Goal: Task Accomplishment & Management: Manage account settings

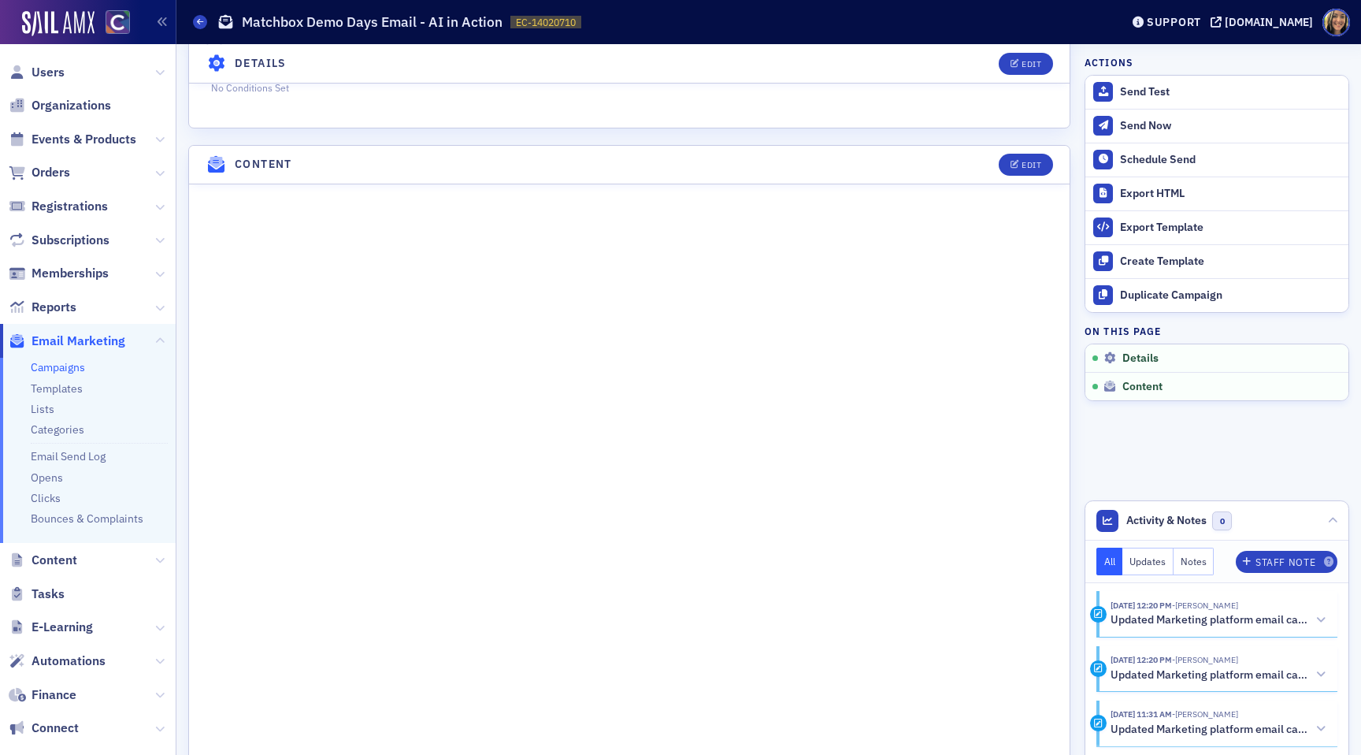
scroll to position [511, 0]
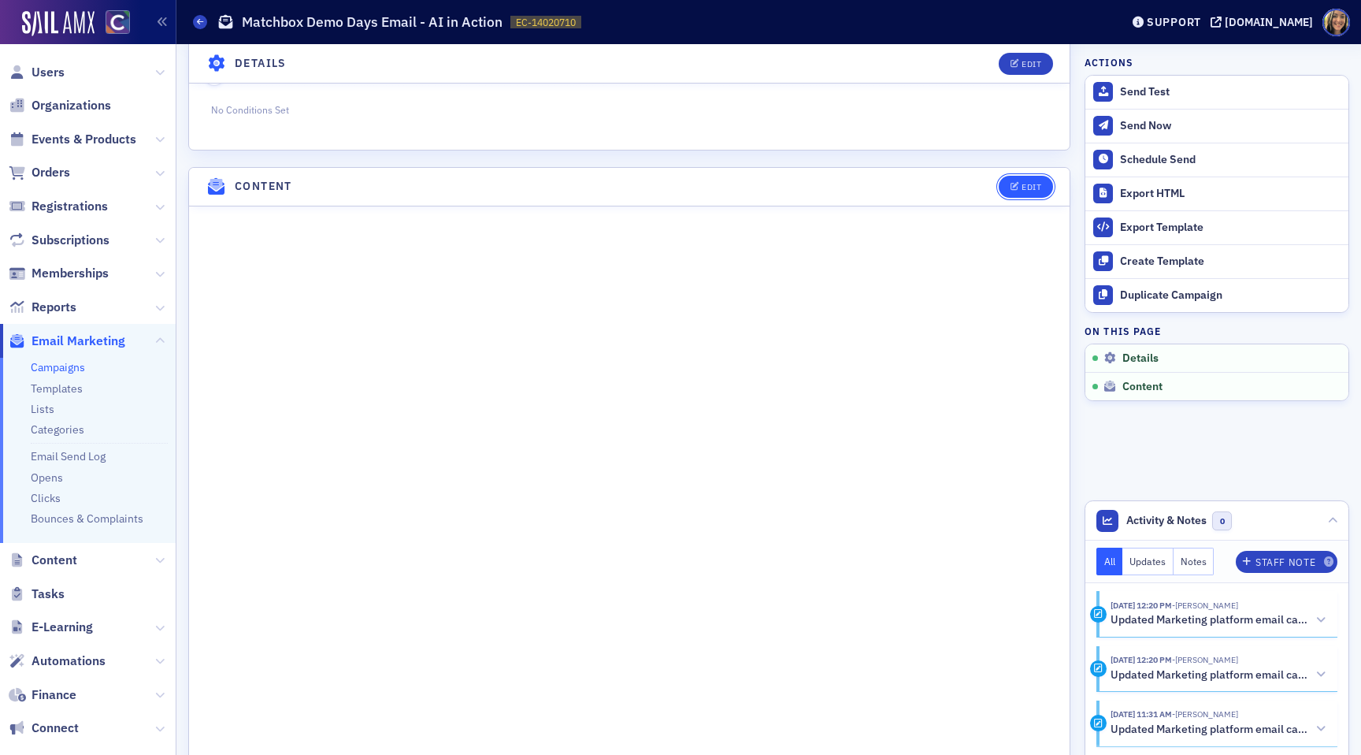
click at [1030, 187] on div "Edit" at bounding box center [1032, 187] width 20 height 9
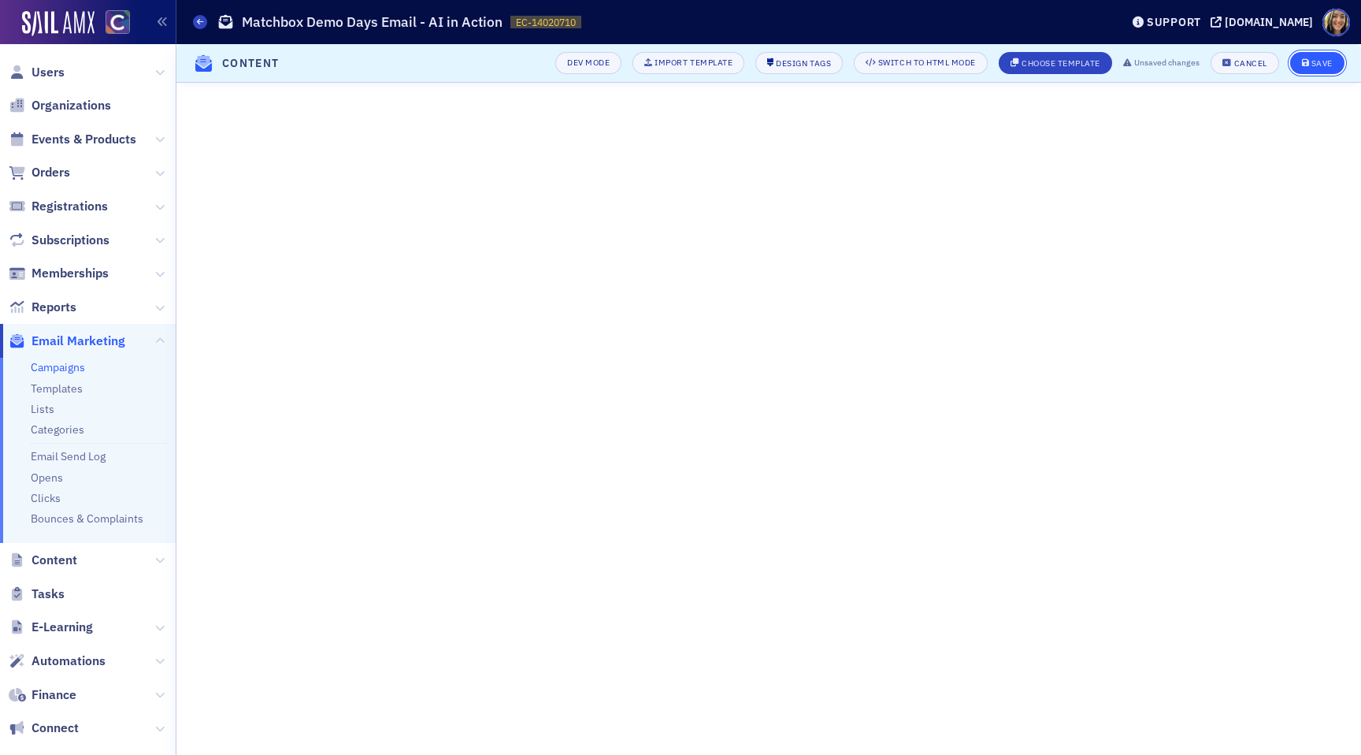
click at [1325, 59] on div "Save" at bounding box center [1321, 63] width 21 height 9
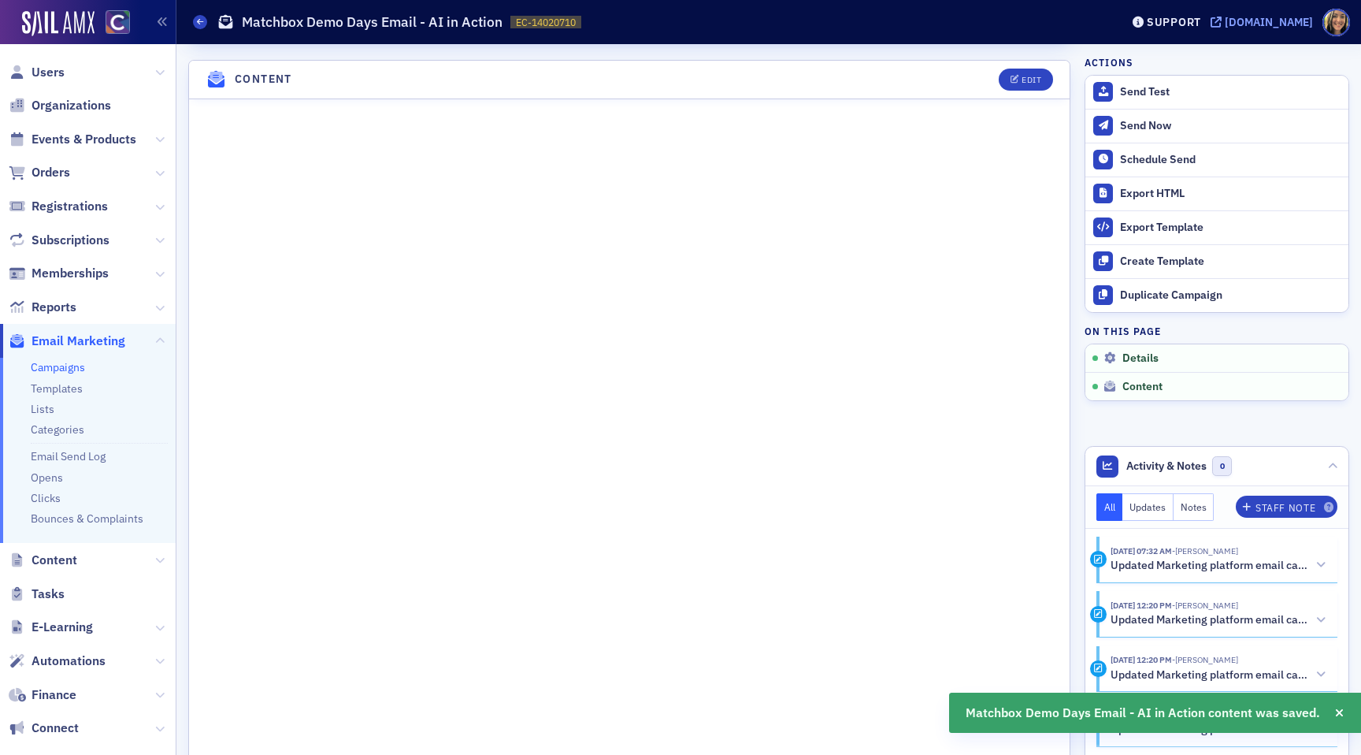
scroll to position [624, 0]
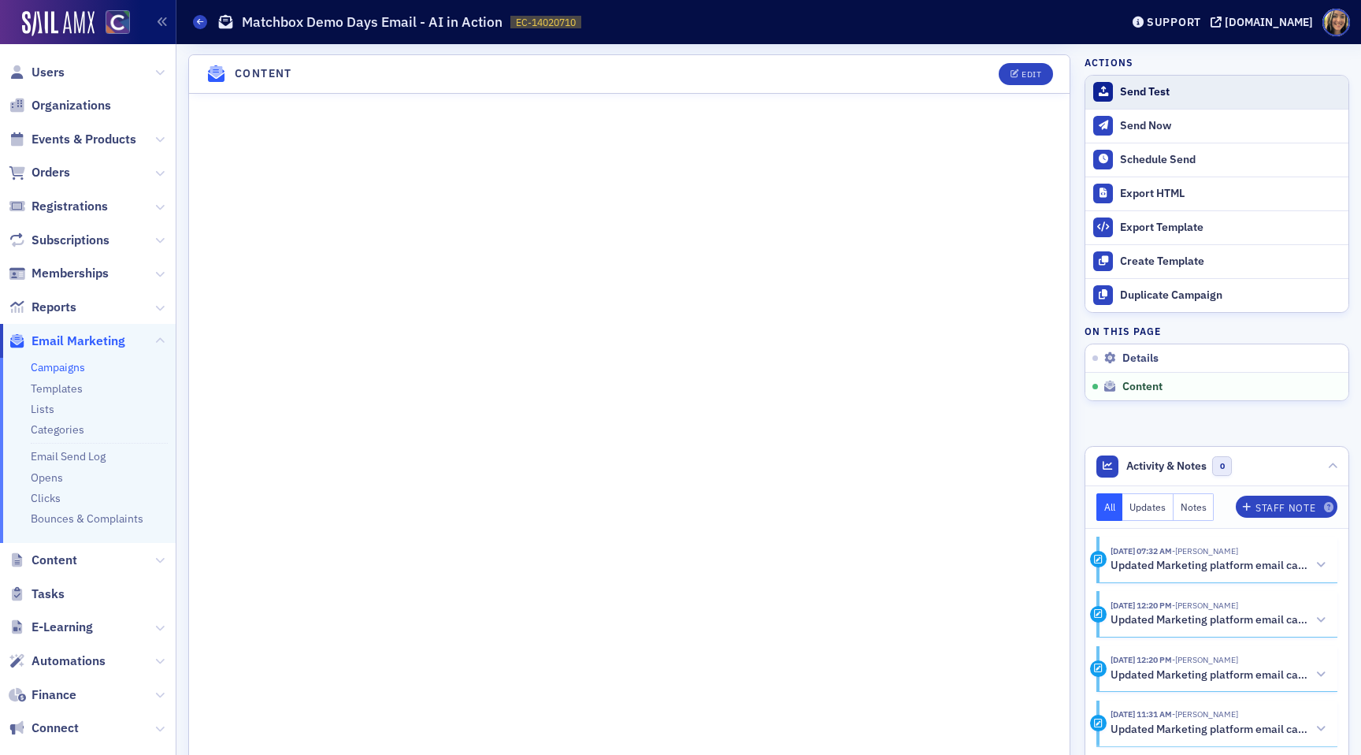
click at [1170, 89] on div "Send Test" at bounding box center [1230, 92] width 221 height 14
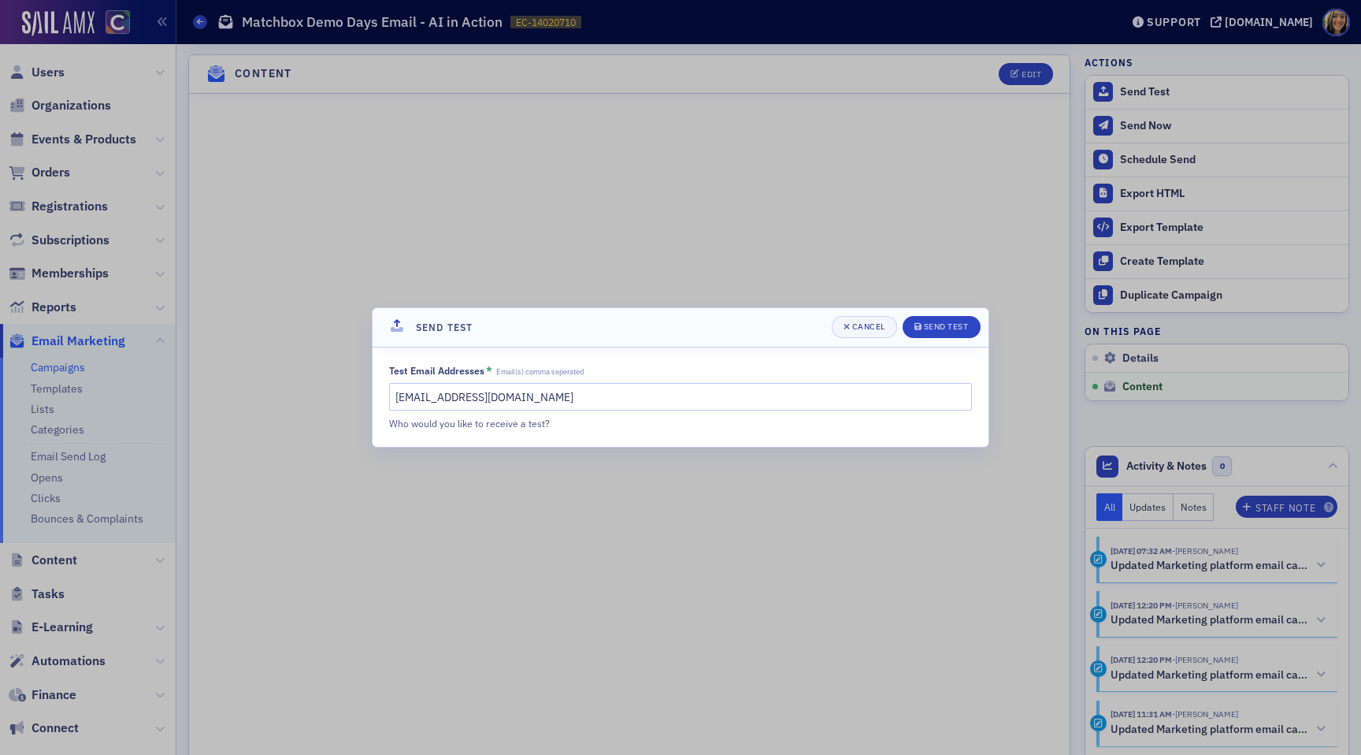
click at [954, 313] on header "Send Test Cancel Send Test" at bounding box center [681, 327] width 616 height 39
click at [954, 322] on div "Send Test" at bounding box center [946, 326] width 45 height 9
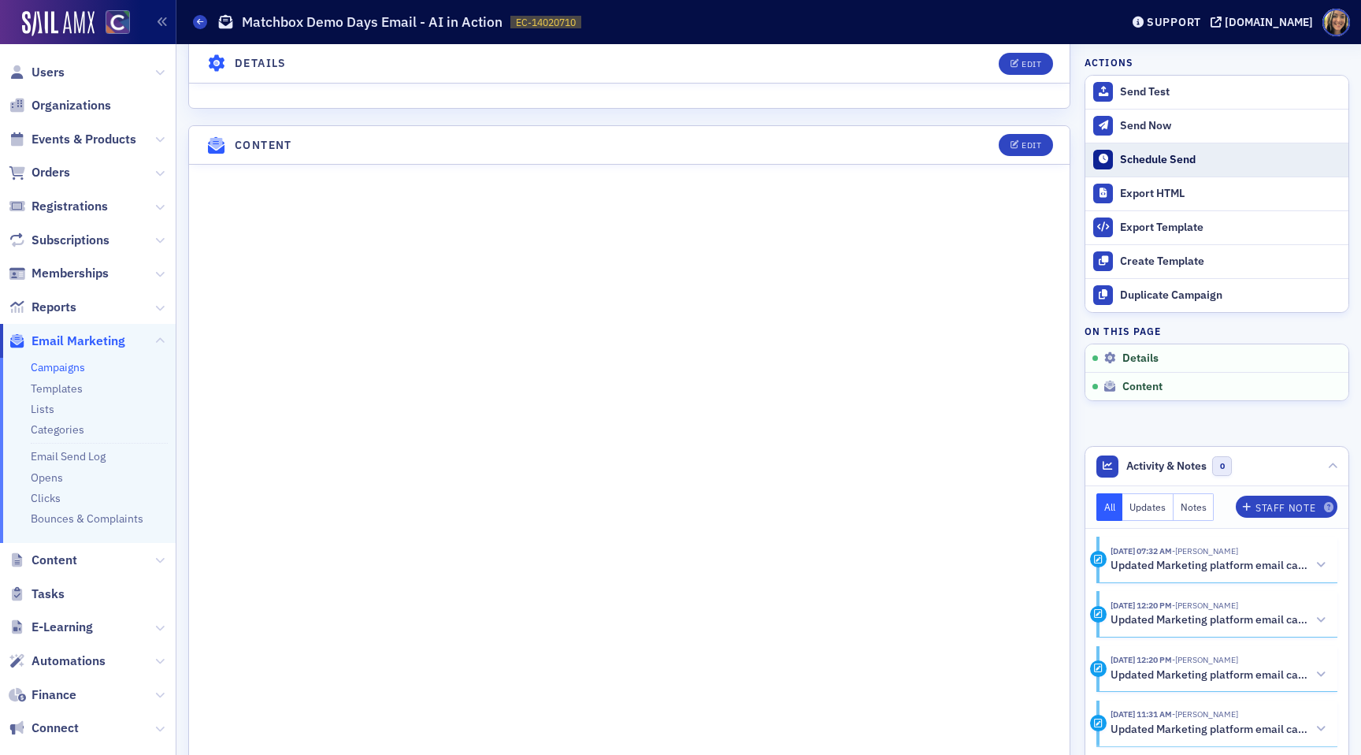
click at [1147, 161] on div "Schedule Send" at bounding box center [1230, 160] width 221 height 14
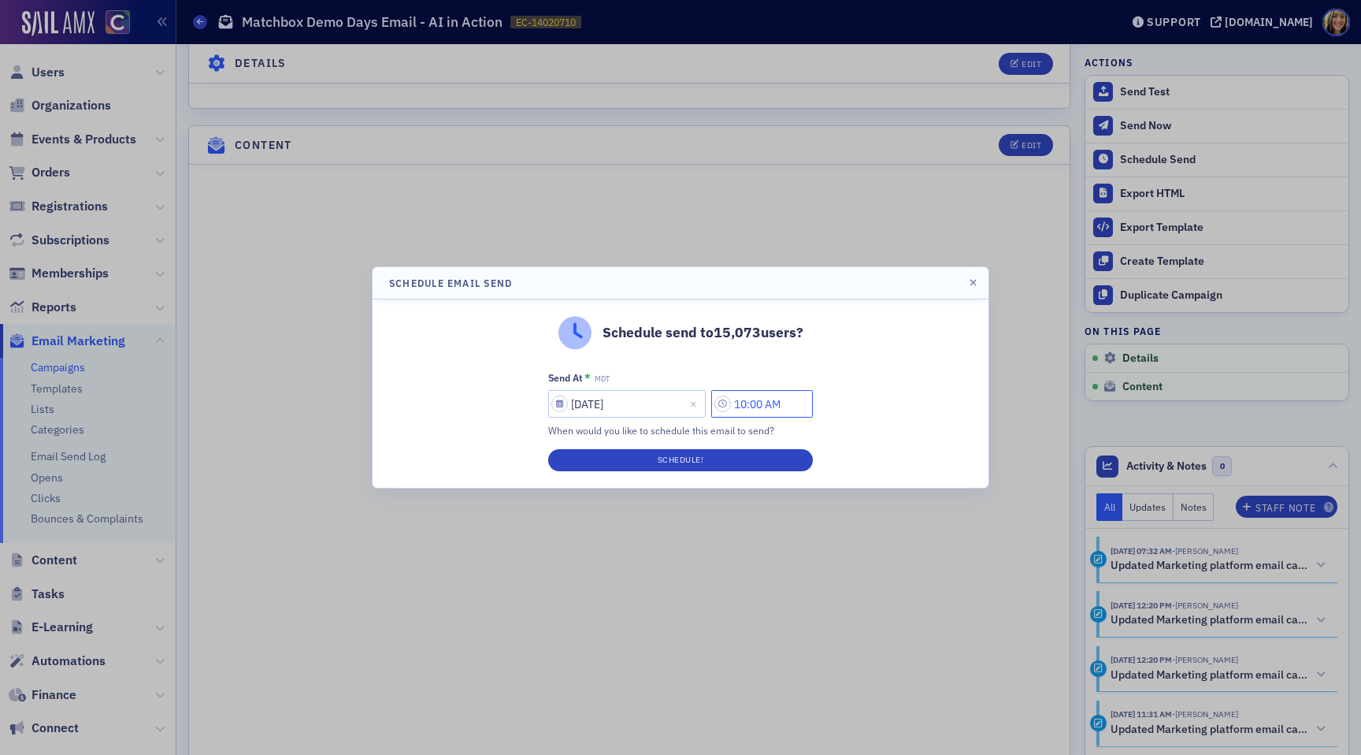
drag, startPoint x: 756, startPoint y: 407, endPoint x: 730, endPoint y: 407, distance: 26.0
click at [730, 407] on input "10:00 AM" at bounding box center [762, 404] width 102 height 28
click at [753, 404] on input "8:00 AM" at bounding box center [762, 404] width 102 height 28
type input "8:15 AM"
click at [723, 459] on button "Schedule!" at bounding box center [680, 460] width 265 height 22
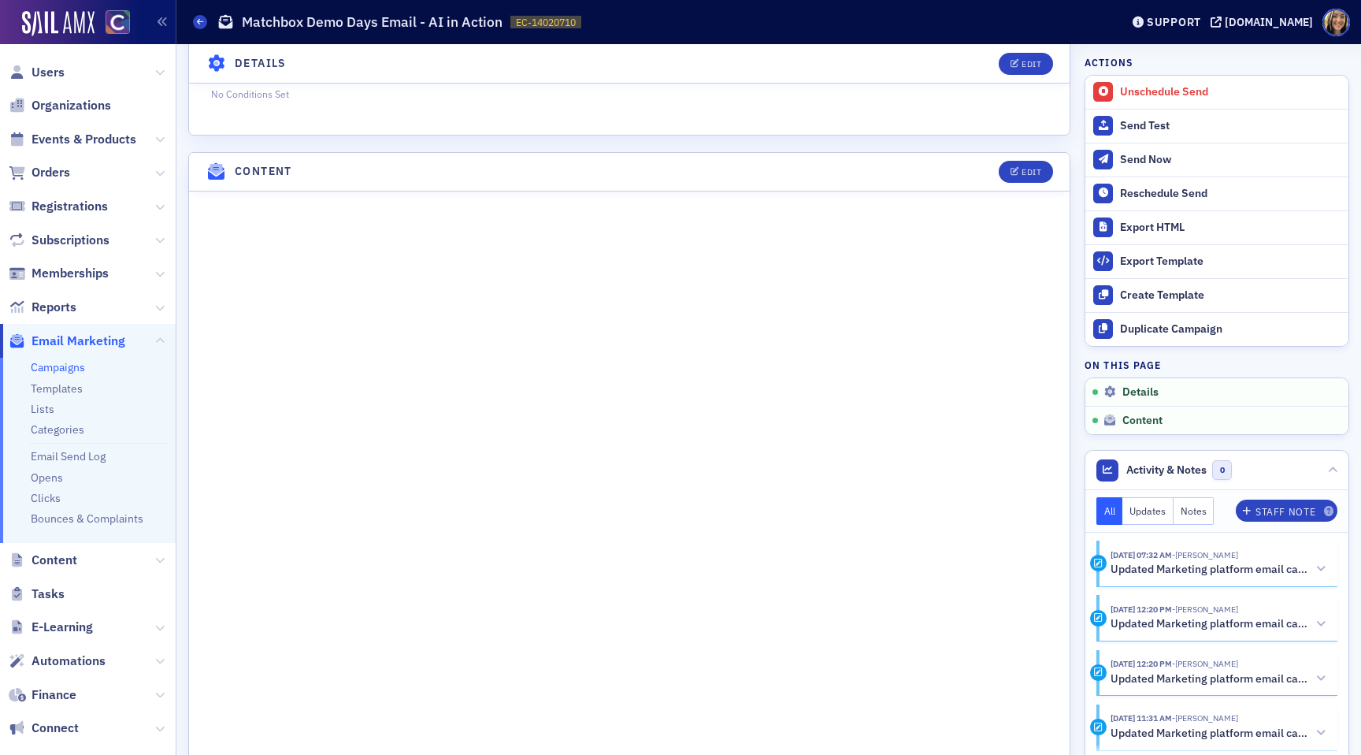
scroll to position [651, 0]
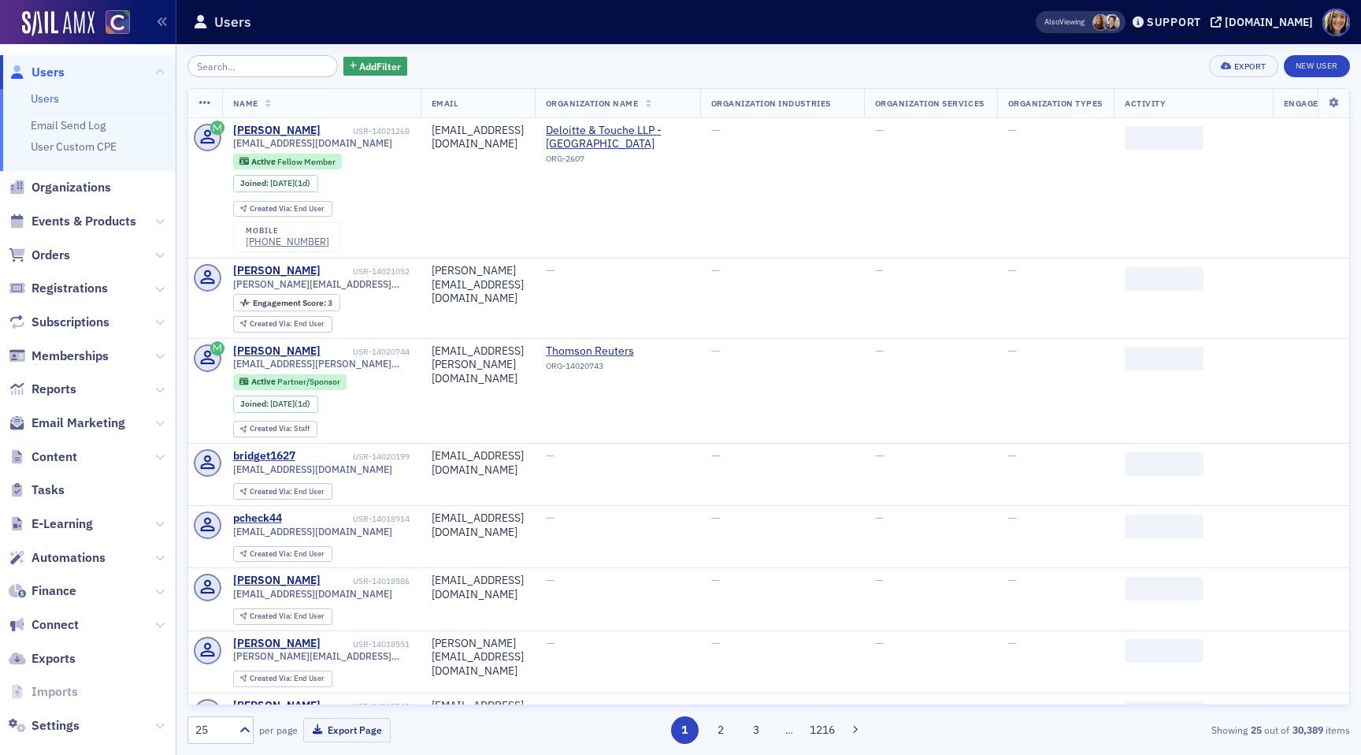
click at [58, 432] on span "Email Marketing" at bounding box center [88, 423] width 176 height 34
click at [59, 425] on span "Email Marketing" at bounding box center [79, 422] width 94 height 17
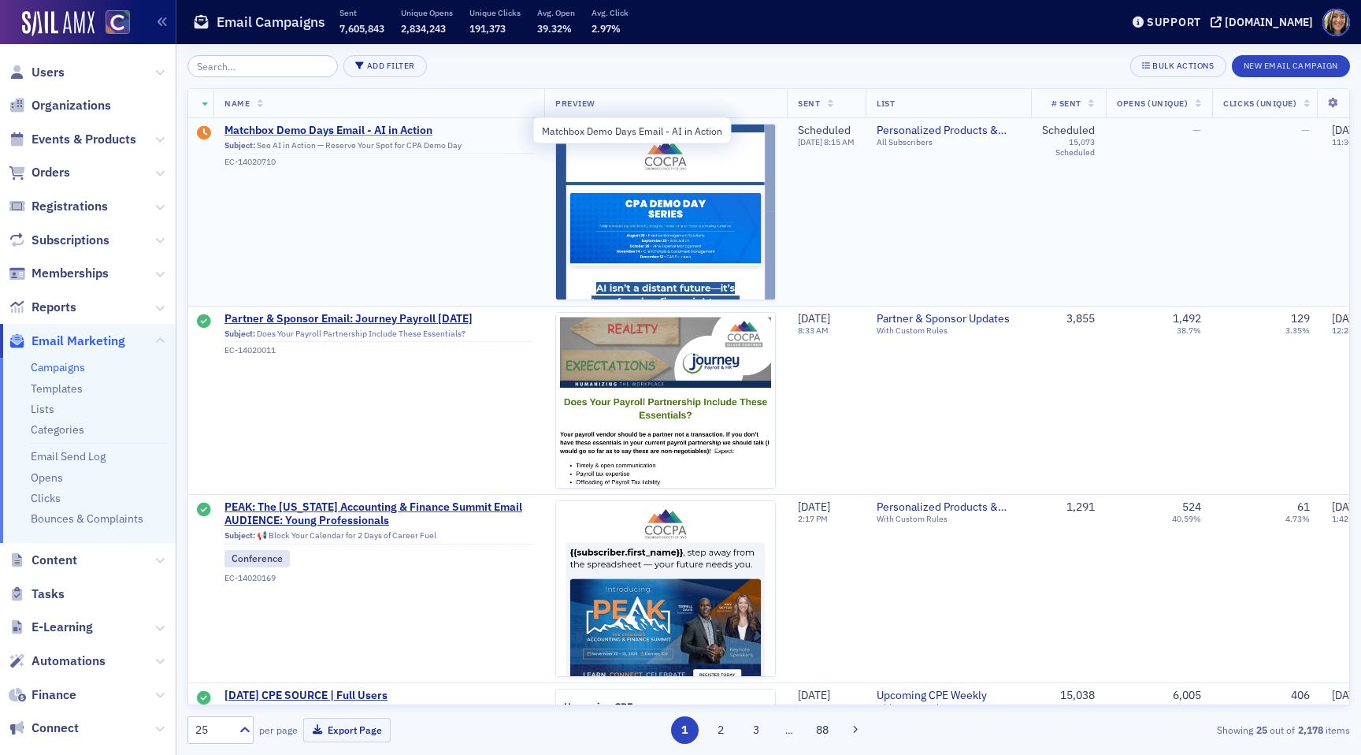
click at [330, 127] on span "Matchbox Demo Days Email - AI in Action" at bounding box center [378, 131] width 309 height 14
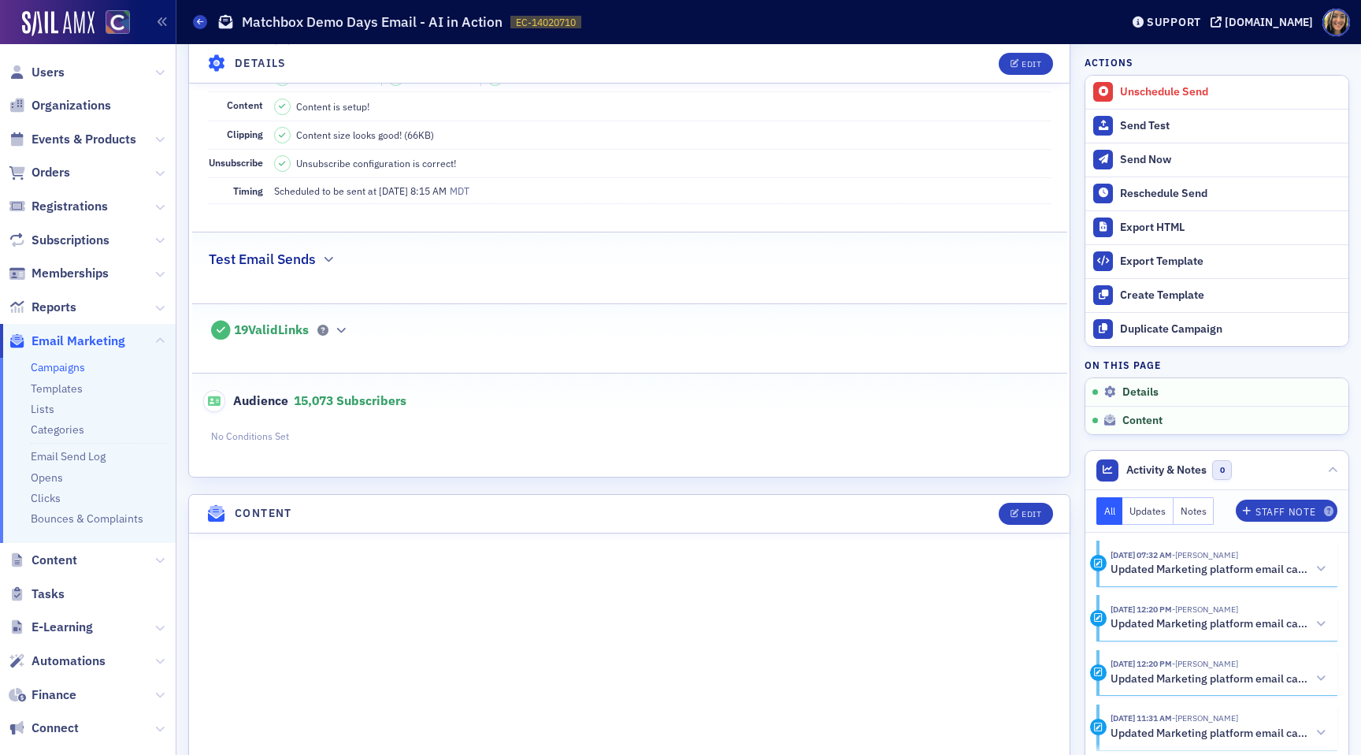
scroll to position [491, 0]
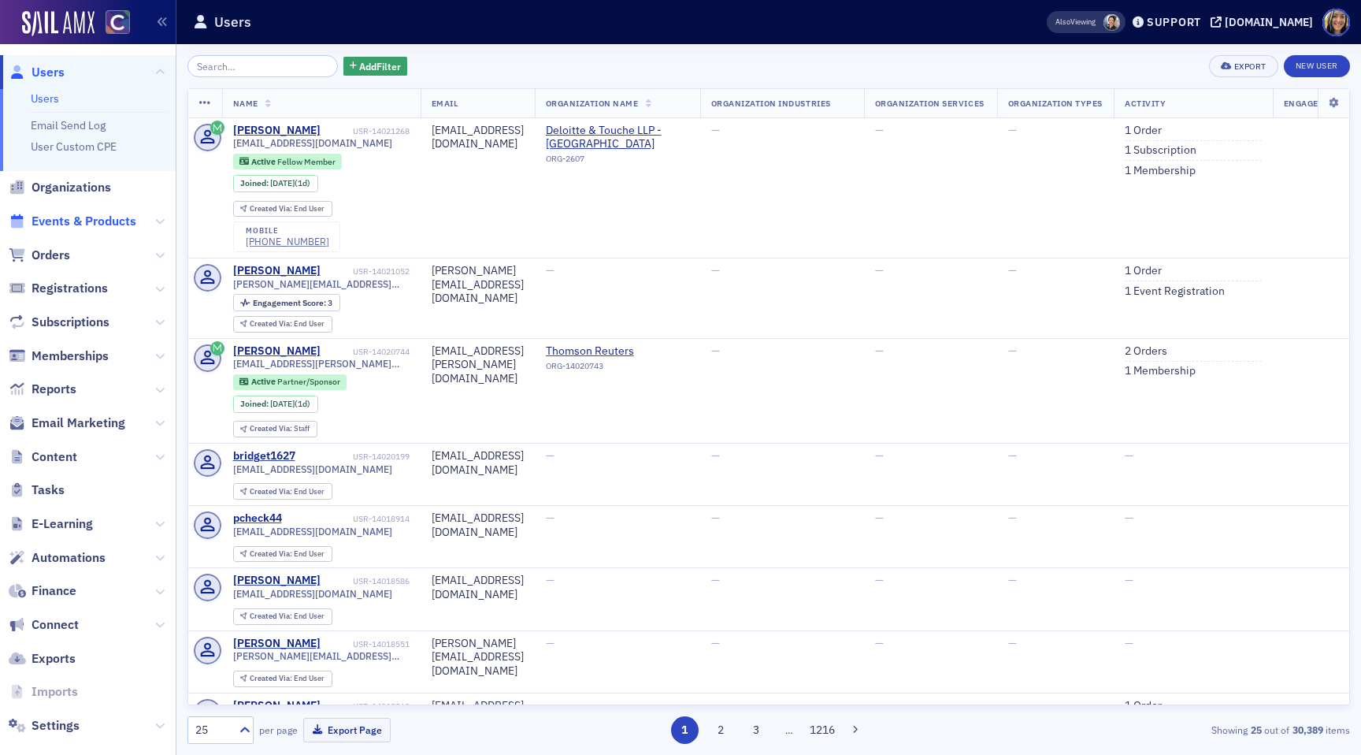
click at [91, 216] on span "Events & Products" at bounding box center [84, 221] width 105 height 17
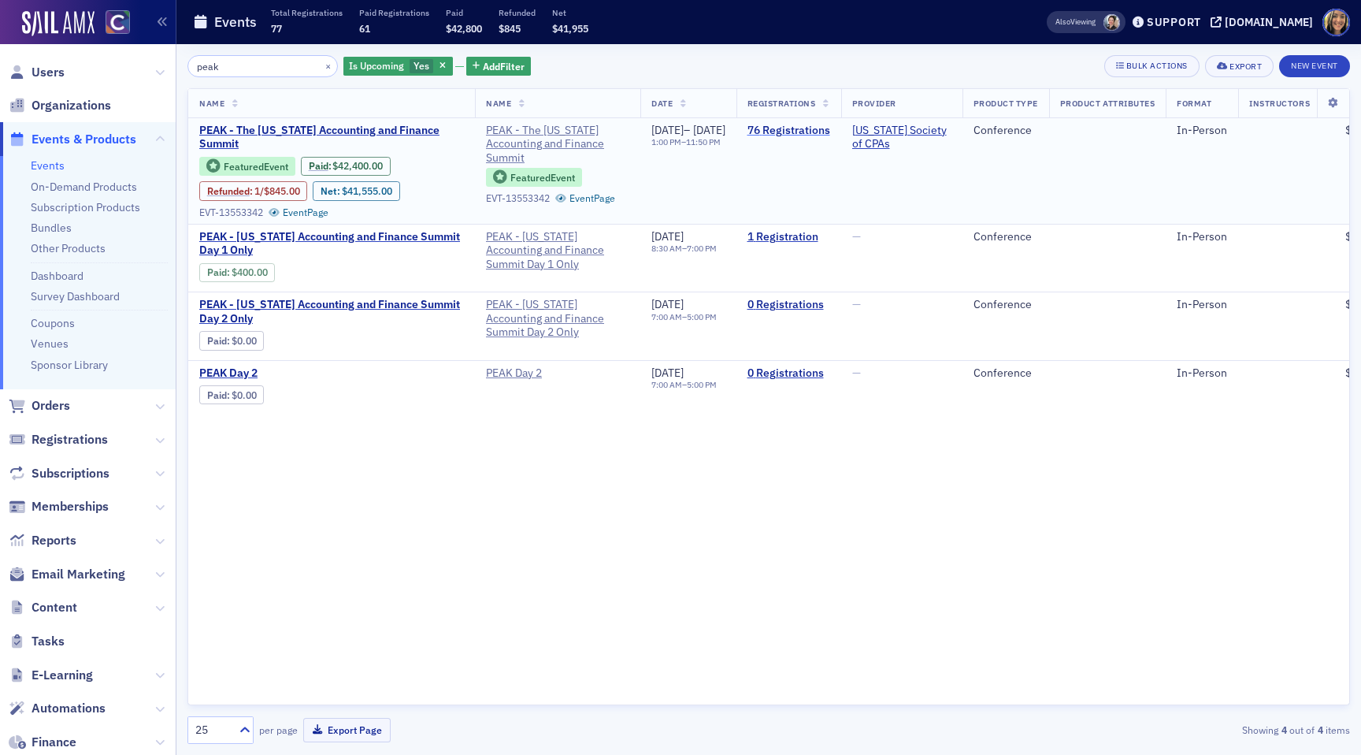
type input "peak"
click at [830, 134] on link "76 Registrations" at bounding box center [788, 131] width 83 height 14
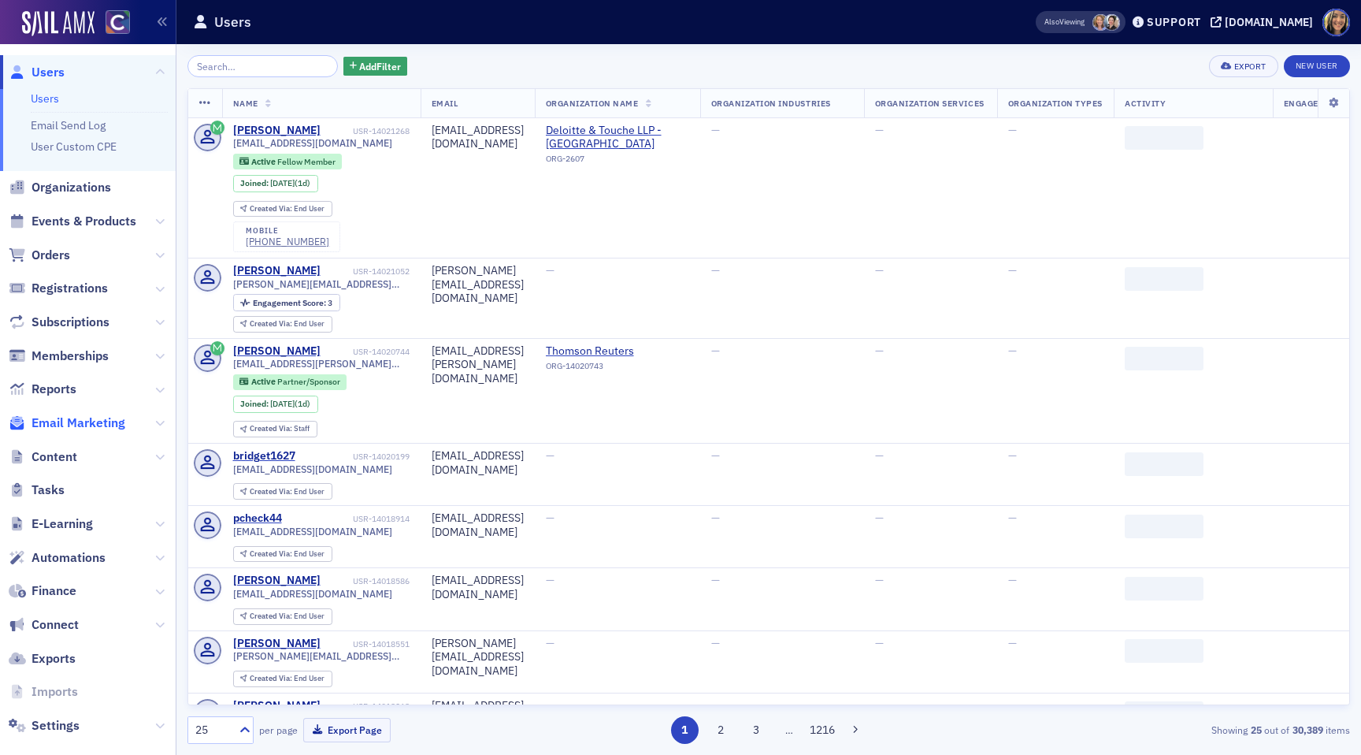
click at [71, 414] on span "Email Marketing" at bounding box center [79, 422] width 94 height 17
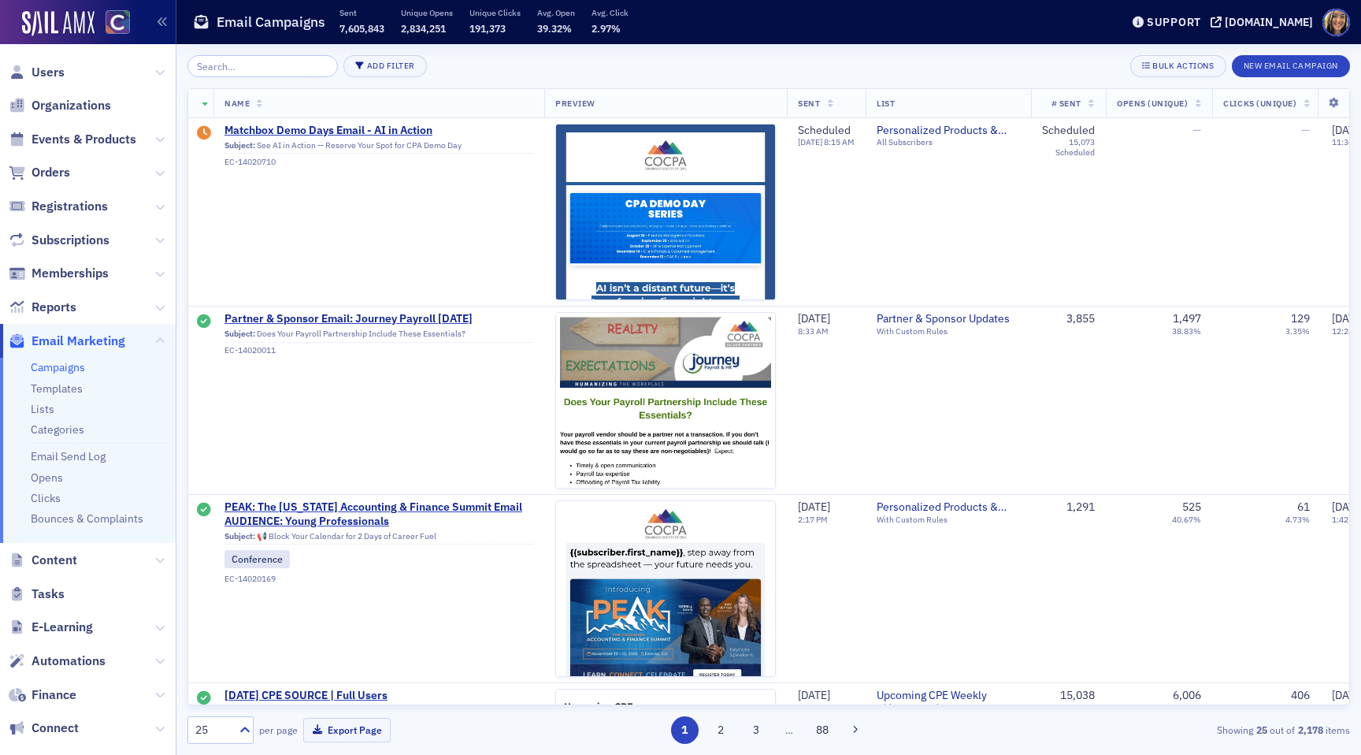
click at [240, 71] on input "search" at bounding box center [262, 66] width 150 height 22
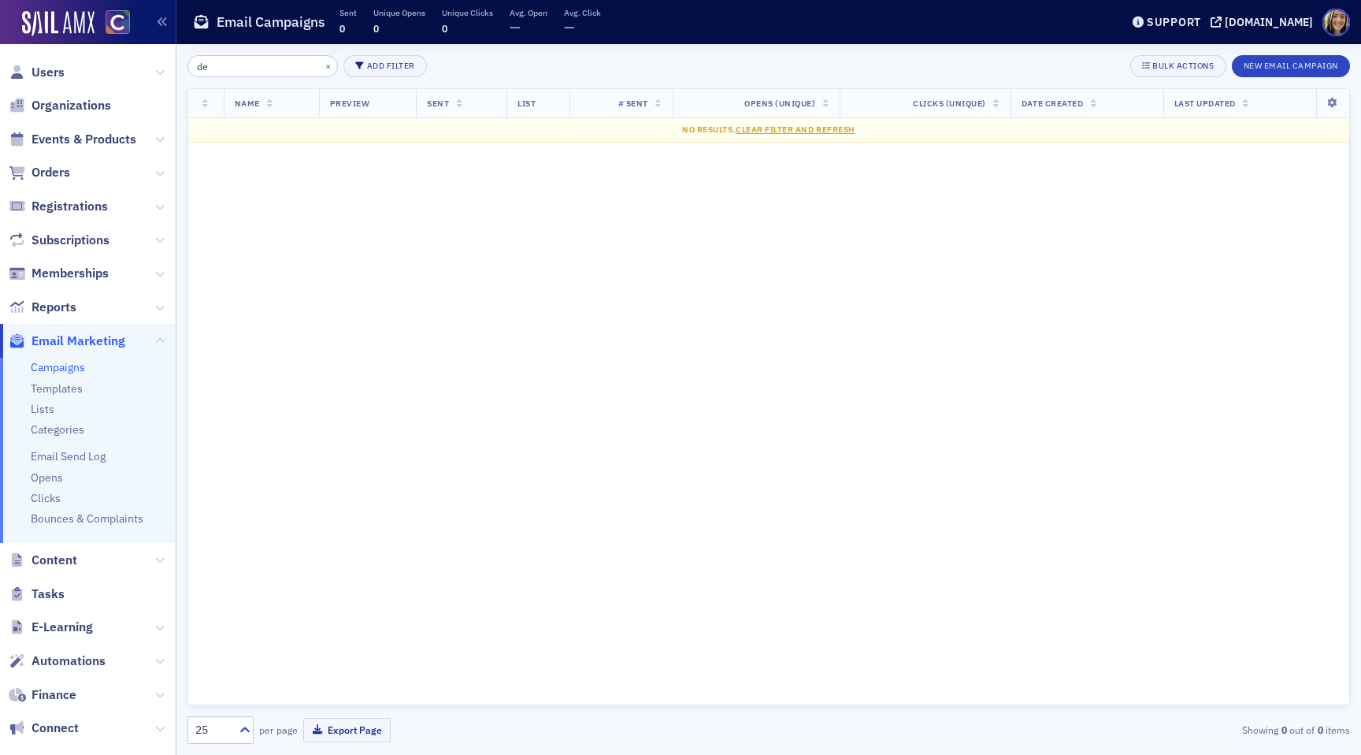
type input "d"
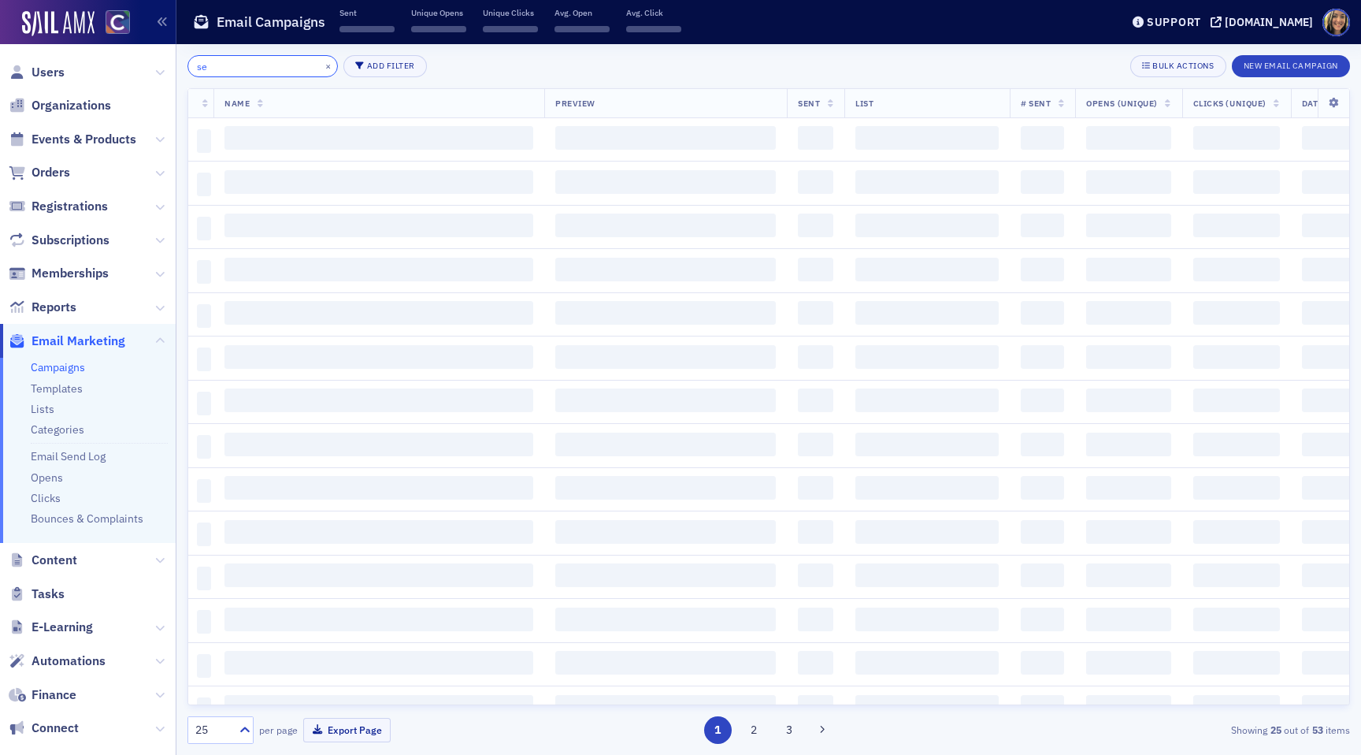
type input "s"
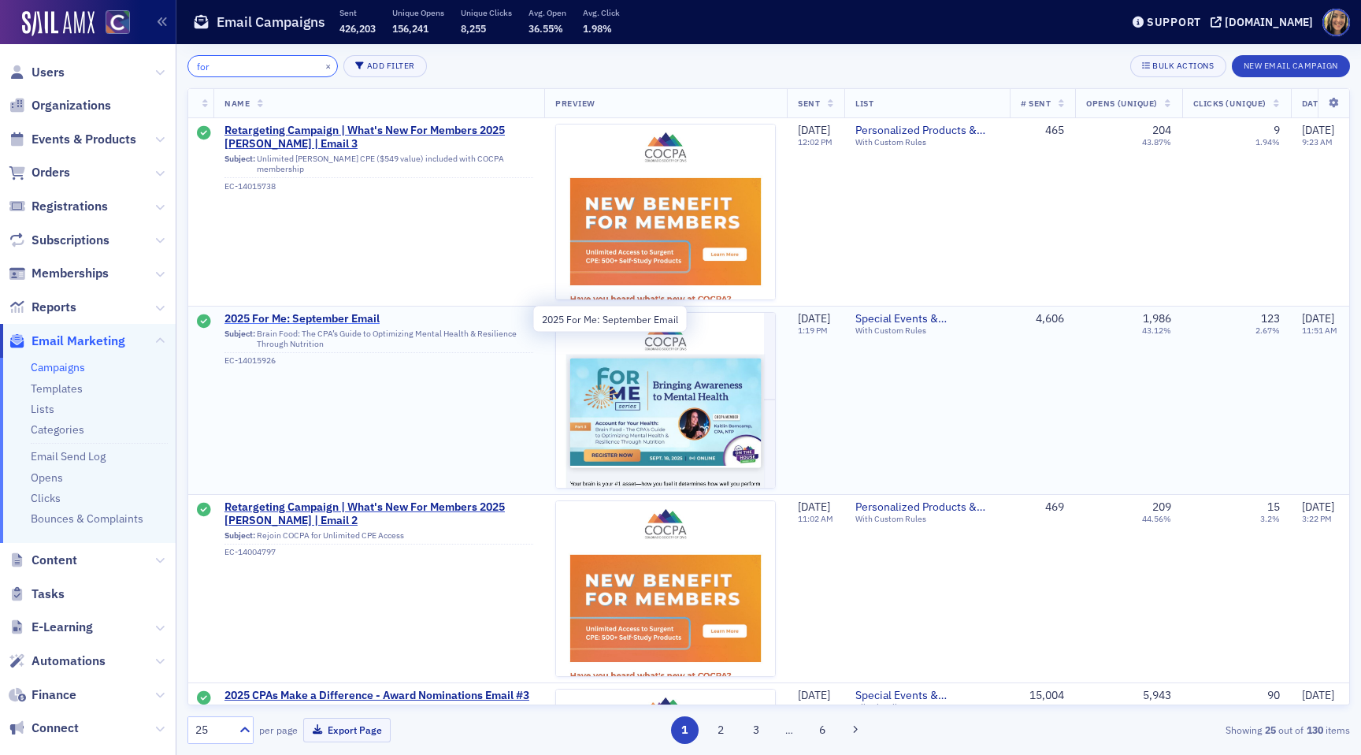
type input "for"
click at [310, 317] on span "2025 For Me: September Email" at bounding box center [378, 319] width 309 height 14
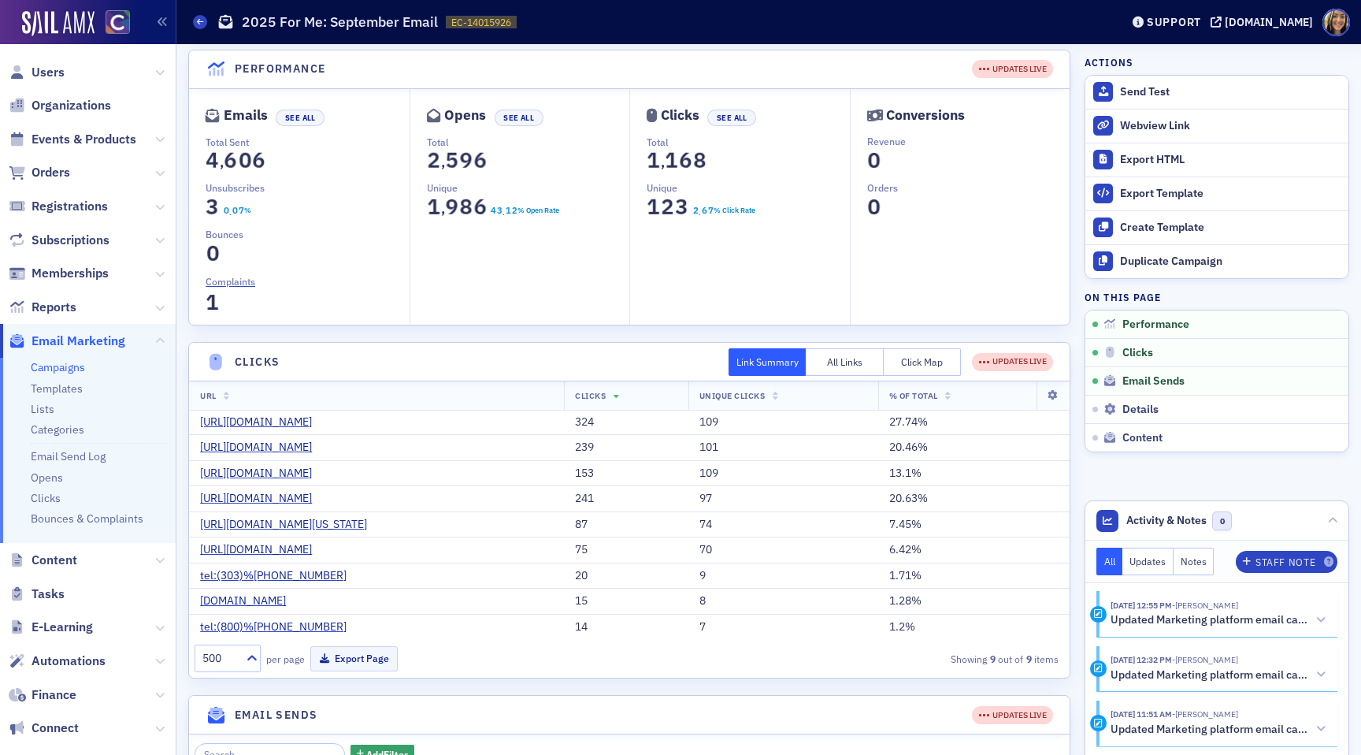
scroll to position [113, 0]
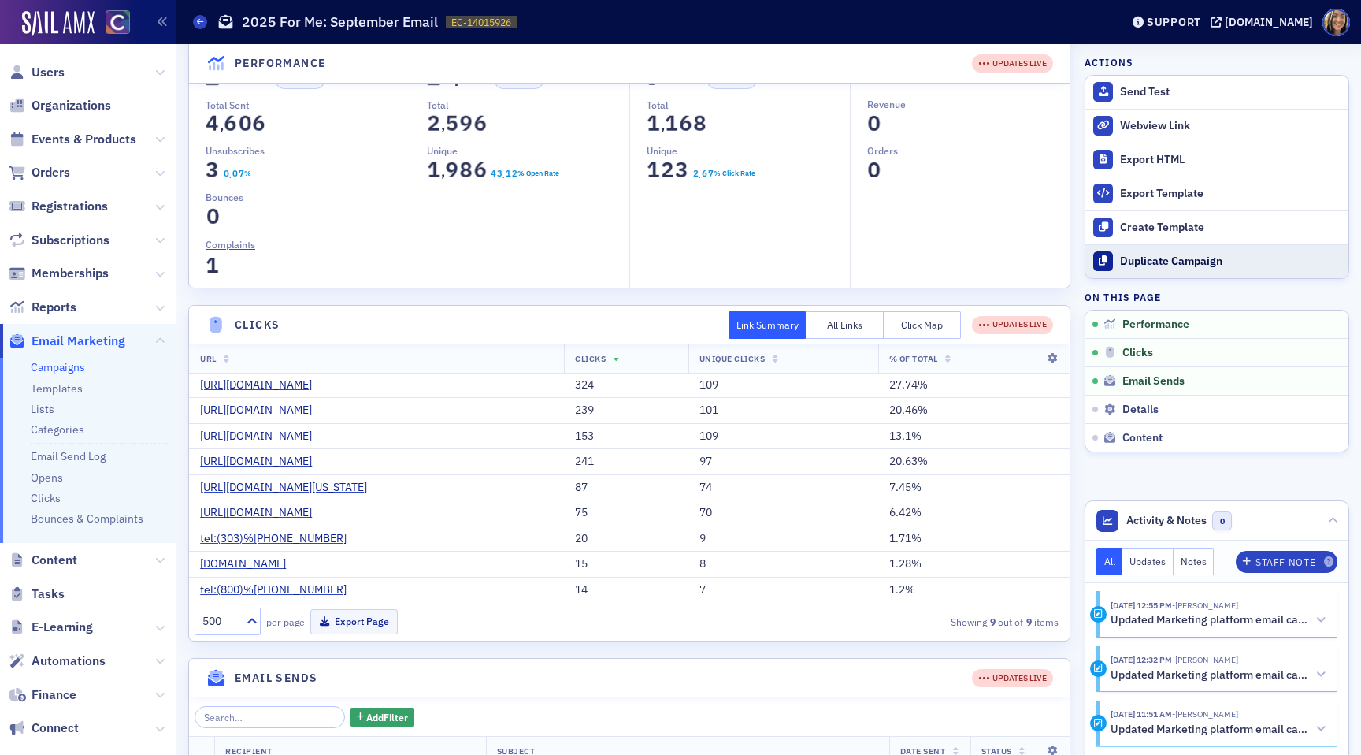
click at [1204, 255] on div "Duplicate Campaign" at bounding box center [1230, 261] width 221 height 14
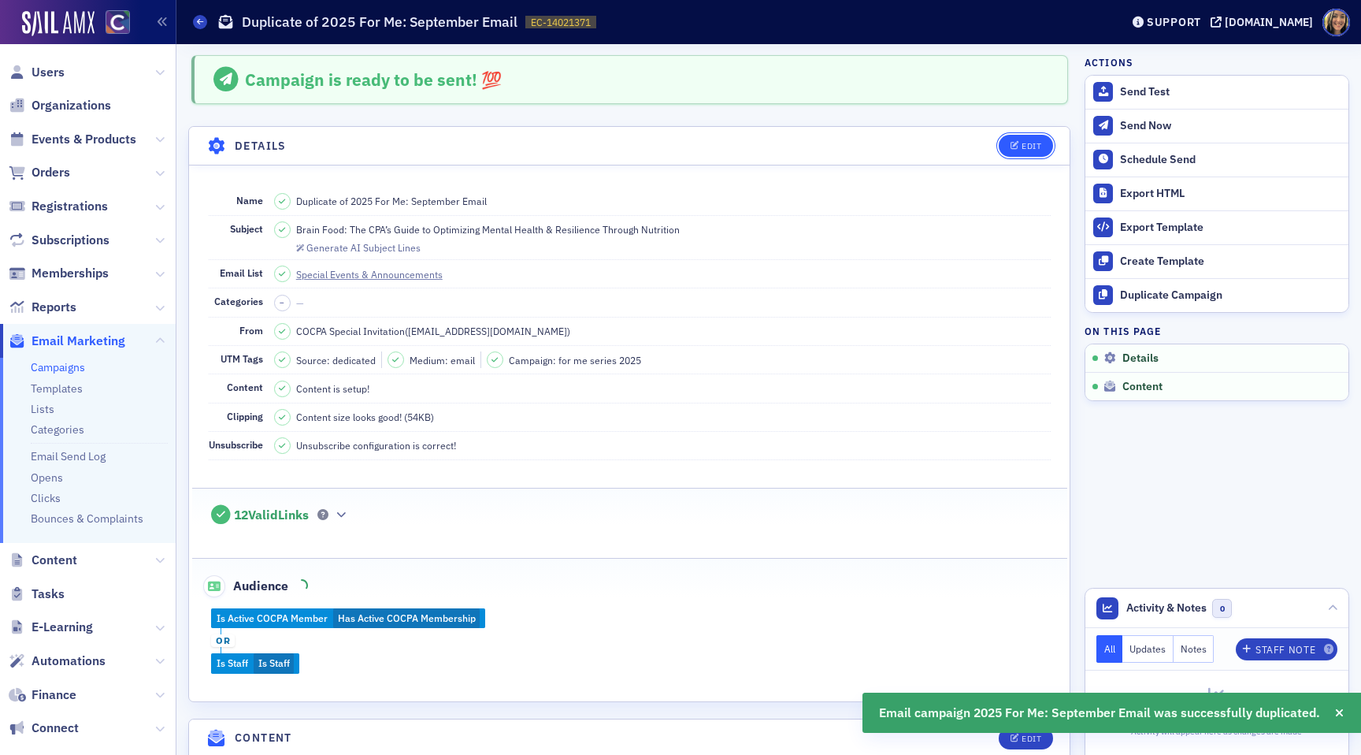
click at [1036, 142] on div "Edit" at bounding box center [1032, 146] width 20 height 9
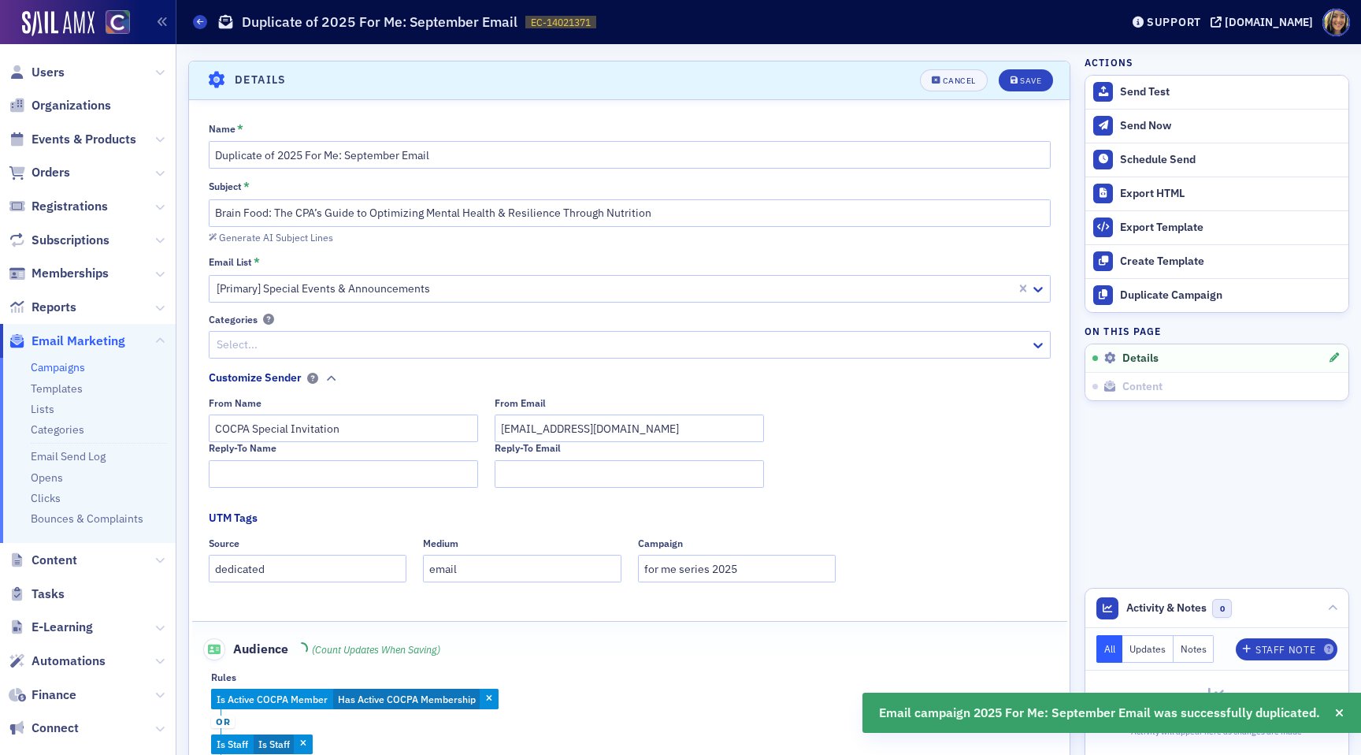
scroll to position [73, 0]
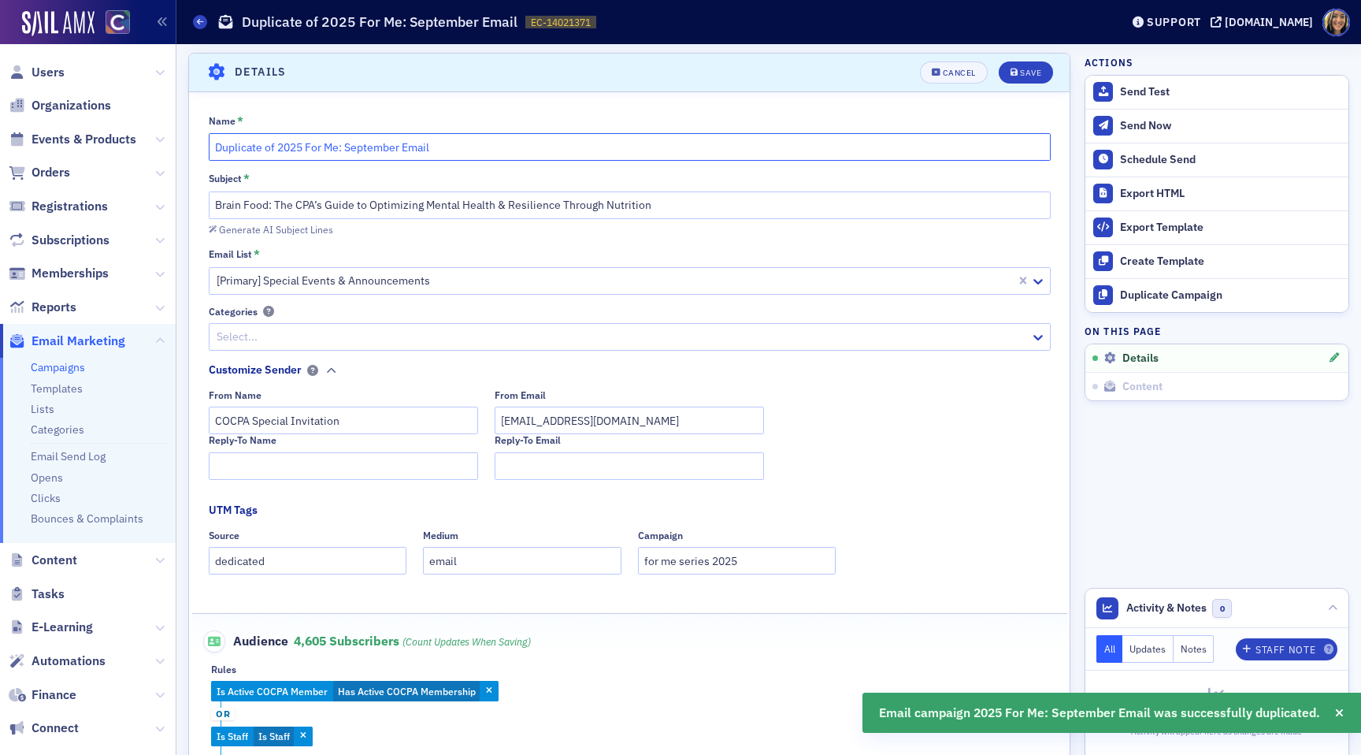
drag, startPoint x: 278, startPoint y: 146, endPoint x: 221, endPoint y: 146, distance: 56.7
click at [221, 146] on input "Duplicate of 2025 For Me: September Email" at bounding box center [630, 147] width 842 height 28
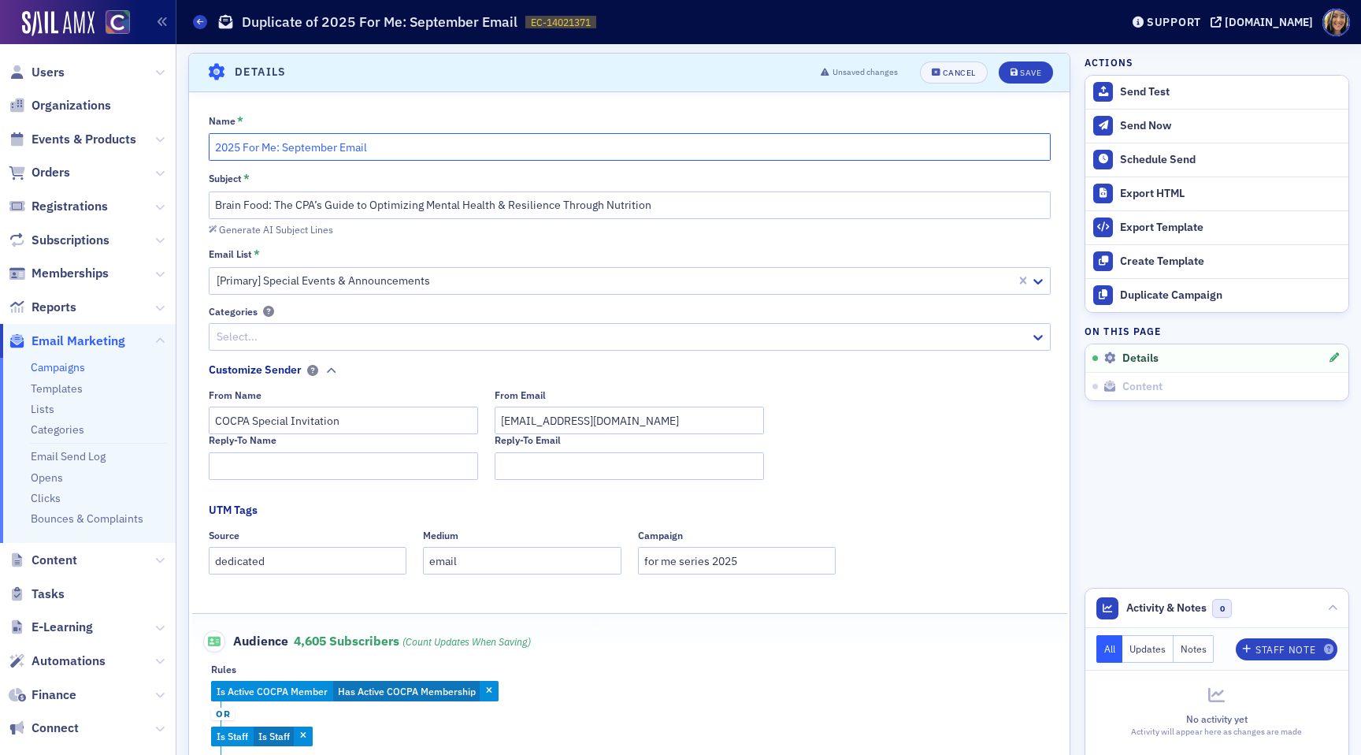
drag, startPoint x: 400, startPoint y: 143, endPoint x: 245, endPoint y: 147, distance: 155.2
click at [245, 147] on input "2025 For Me: September Email" at bounding box center [630, 147] width 842 height 28
paste input "9/25 DE&I Presents event"
type input "2025 9/25 DE&I Presents event"
click at [522, 211] on input "Brain Food: The CPA’s Guide to Optimizing Mental Health & Resilience Through Nu…" at bounding box center [630, 205] width 842 height 28
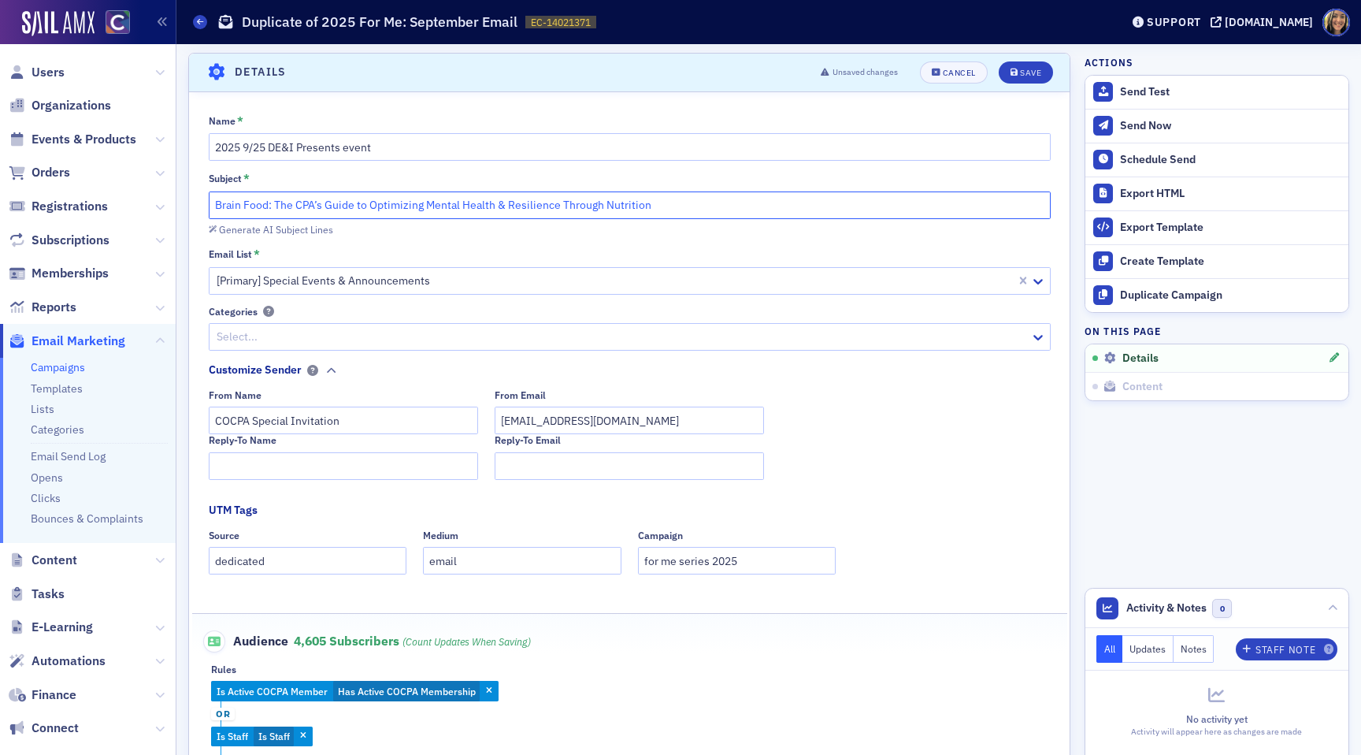
click at [522, 211] on input "Brain Food: The CPA’s Guide to Optimizing Mental Health & Resilience Through Nu…" at bounding box center [630, 205] width 842 height 28
paste input "The COCPA DE&I Committee Presents: The Ethic of Diversity, Equity and Inclus"
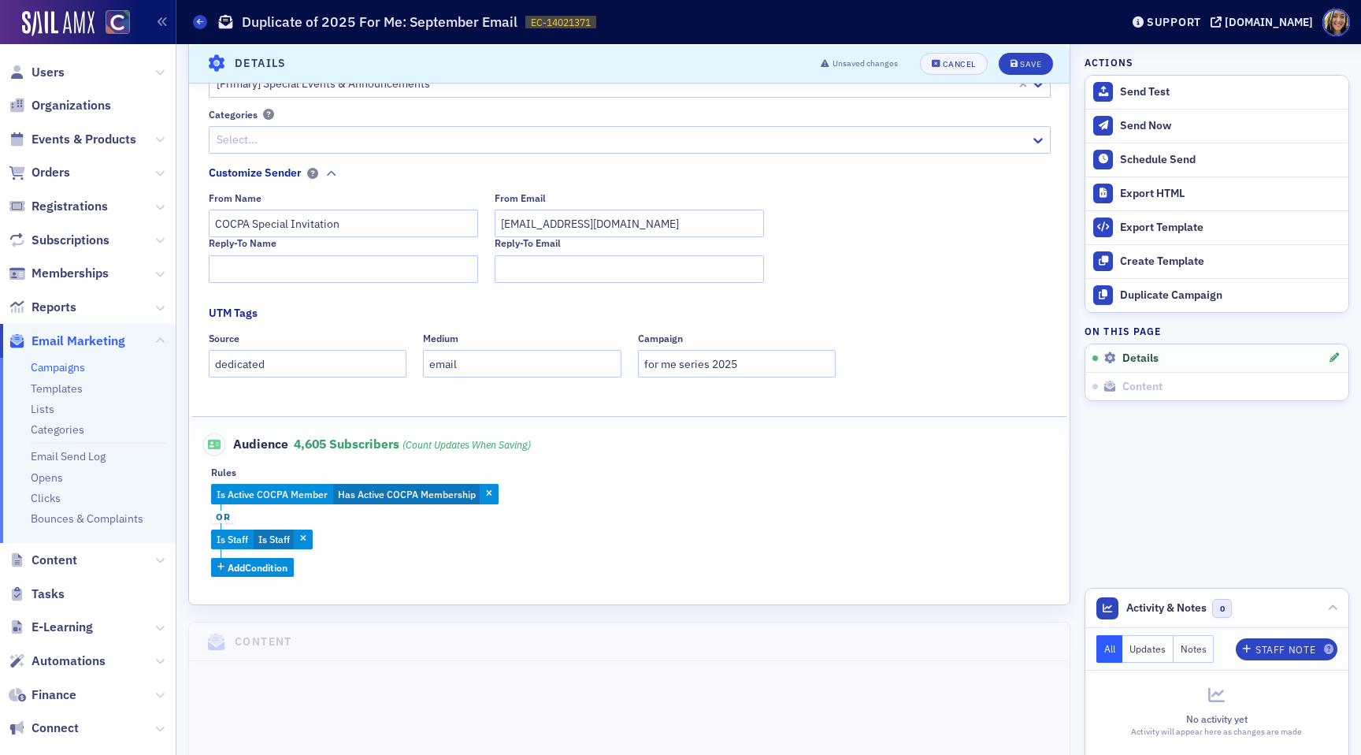
scroll to position [283, 0]
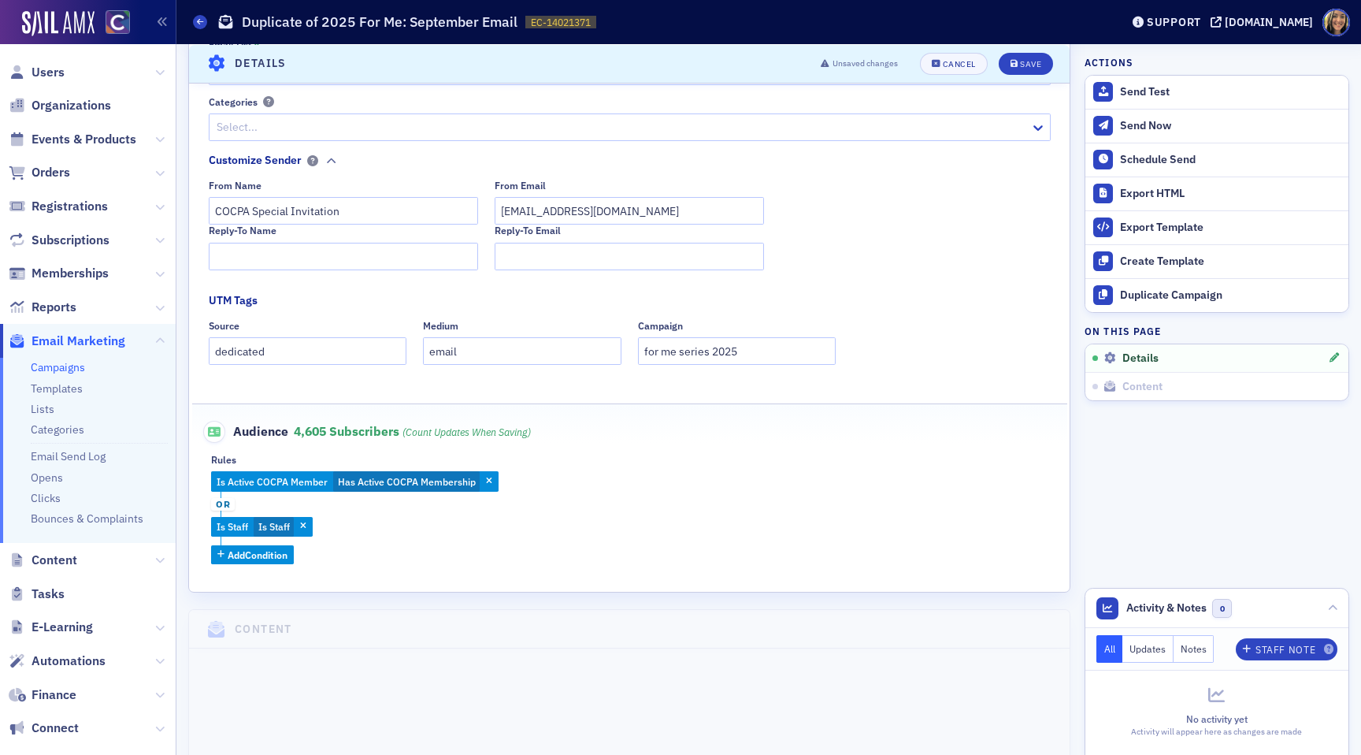
type input "The COCPA DE&I Committee Presents: The Ethic of Diversity, Equity and Inclusion"
drag, startPoint x: 750, startPoint y: 346, endPoint x: 621, endPoint y: 346, distance: 128.4
click at [621, 346] on div "Source dedicated Medium email Campaign for me series 2025" at bounding box center [630, 342] width 842 height 45
type input "dei presents"
click at [1016, 65] on icon "submit" at bounding box center [1014, 63] width 8 height 9
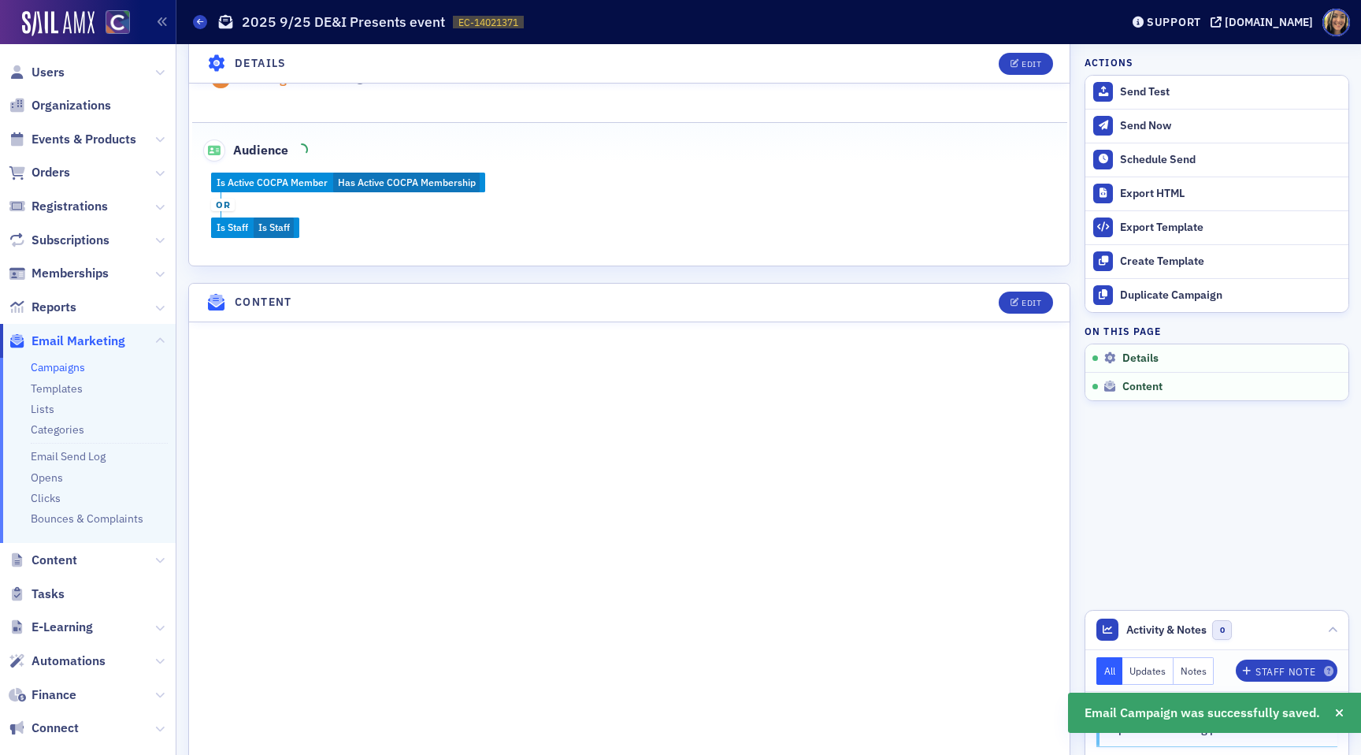
scroll to position [450, 0]
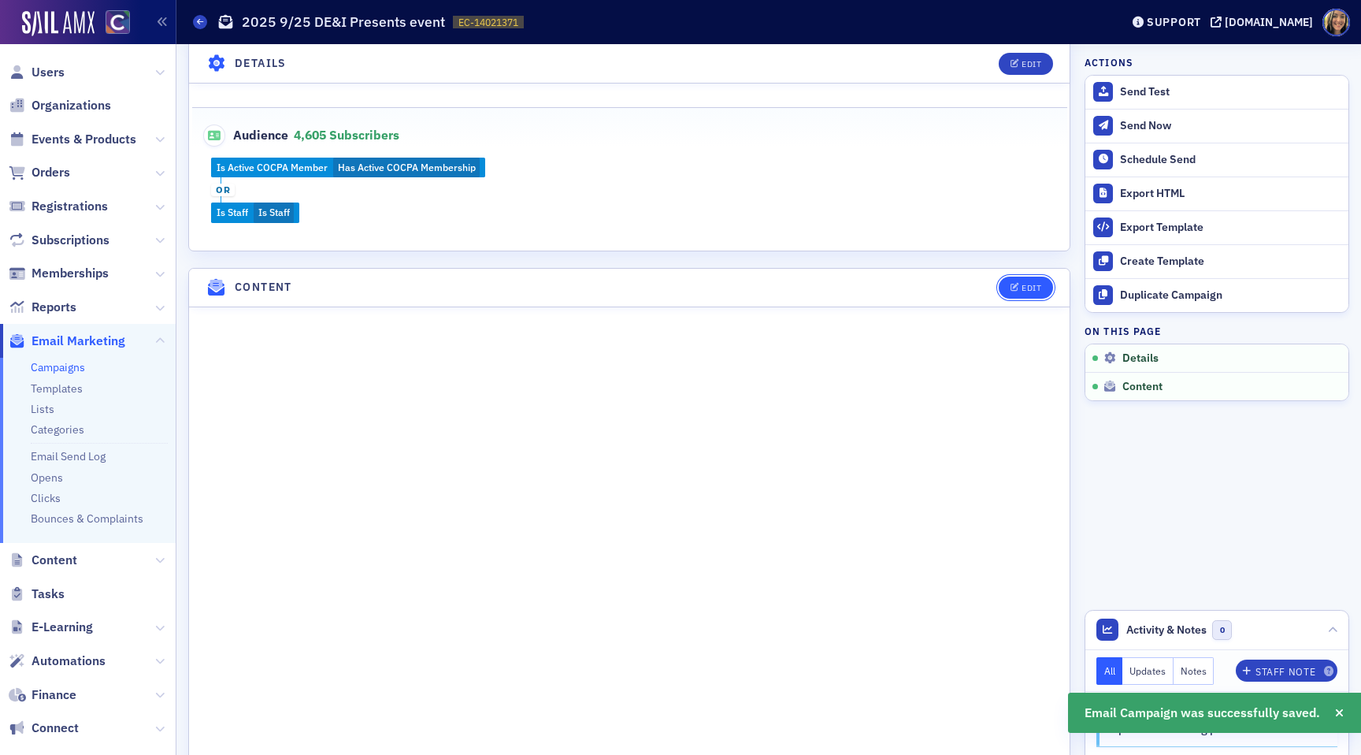
click at [1018, 286] on icon "button" at bounding box center [1014, 288] width 9 height 9
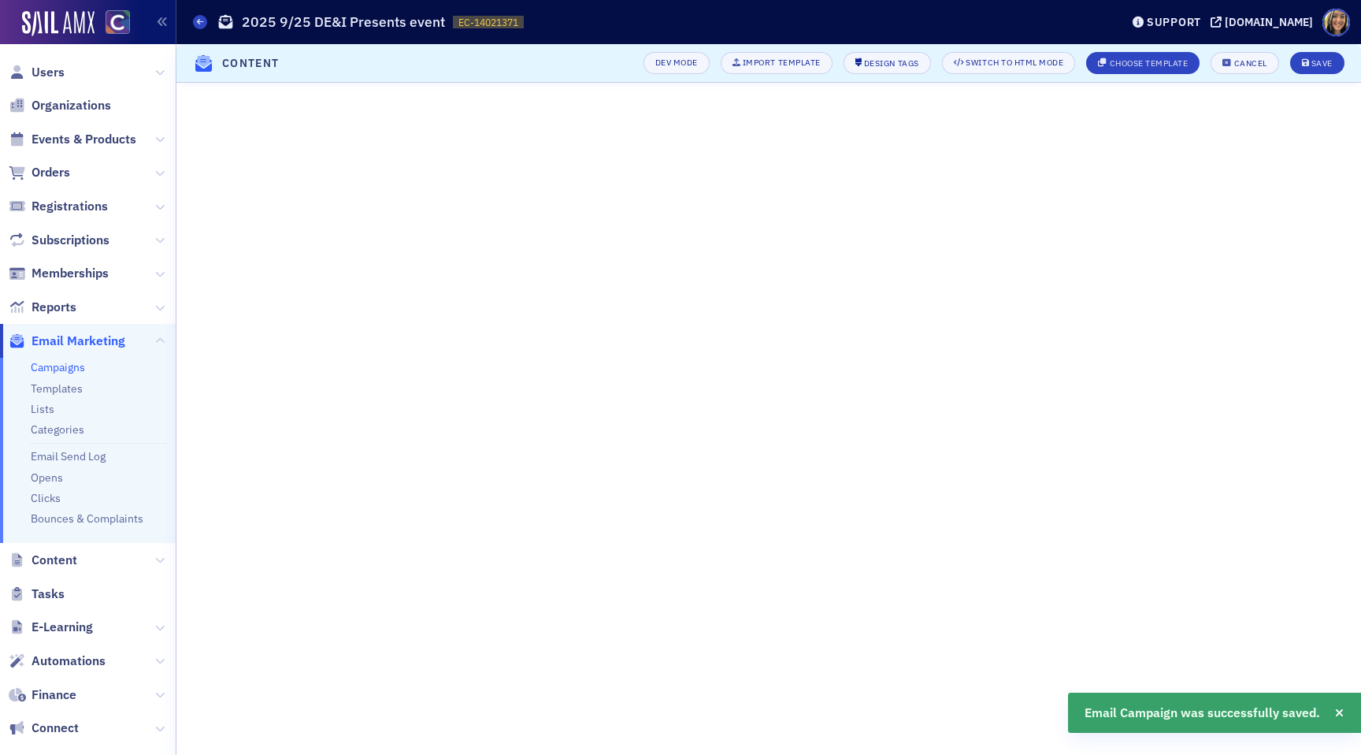
scroll to position [0, 0]
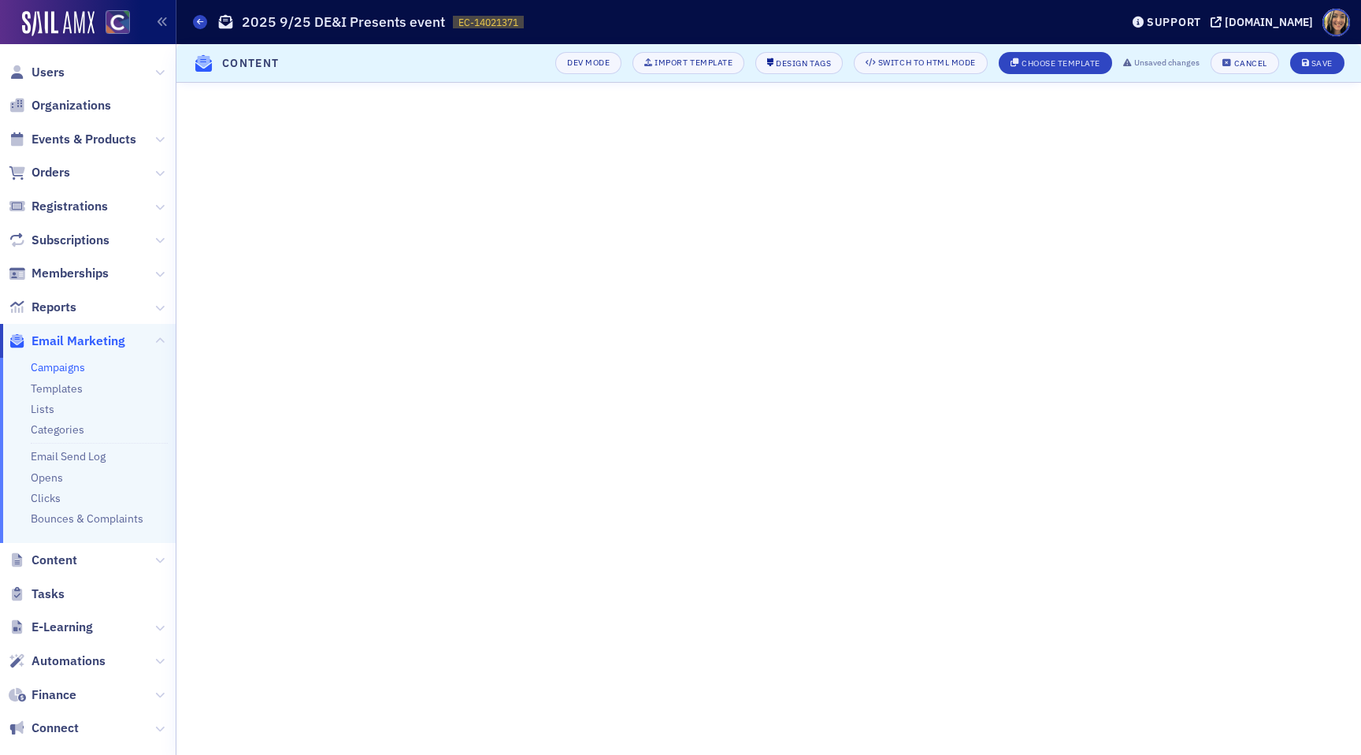
click at [1314, 51] on header "Content Dev Mode Import Template Design Tags Switch to HTML Mode Choose Templat…" at bounding box center [768, 63] width 1185 height 39
click at [1324, 68] on div "Save" at bounding box center [1321, 63] width 21 height 9
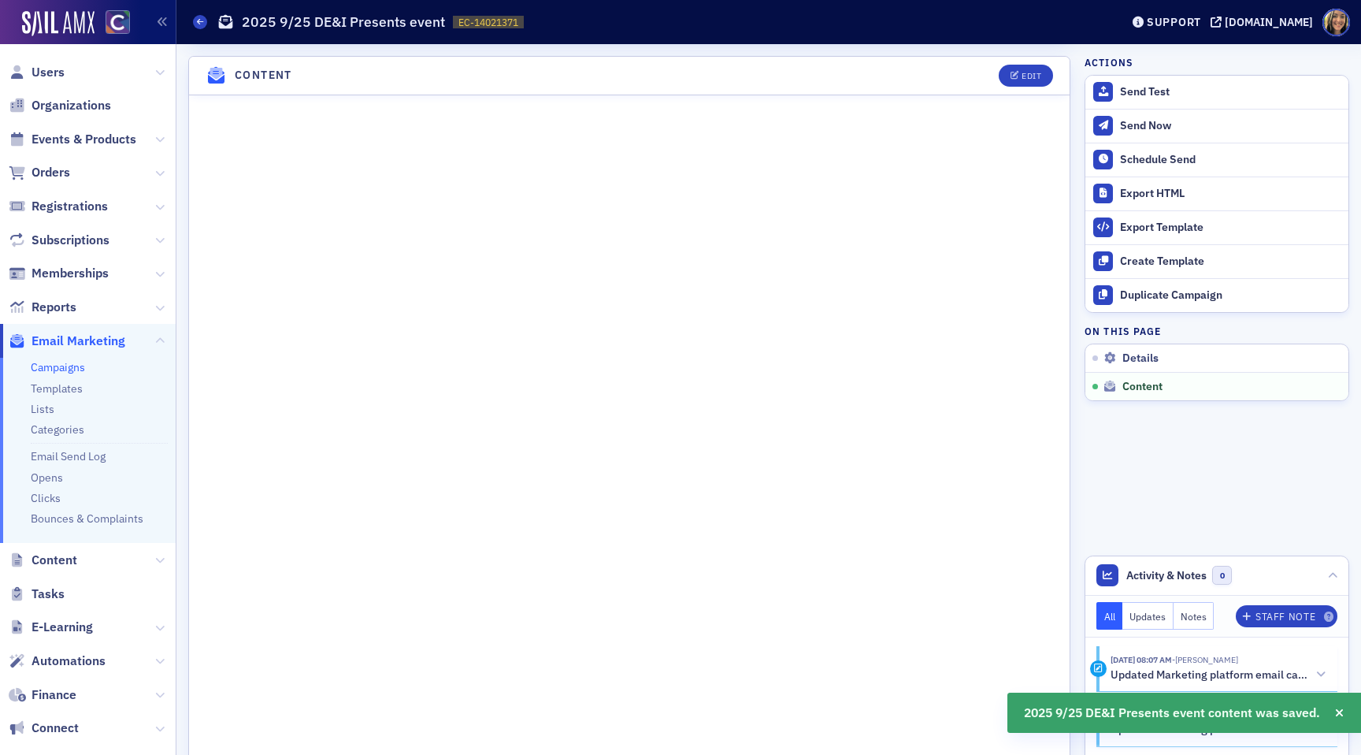
scroll to position [664, 0]
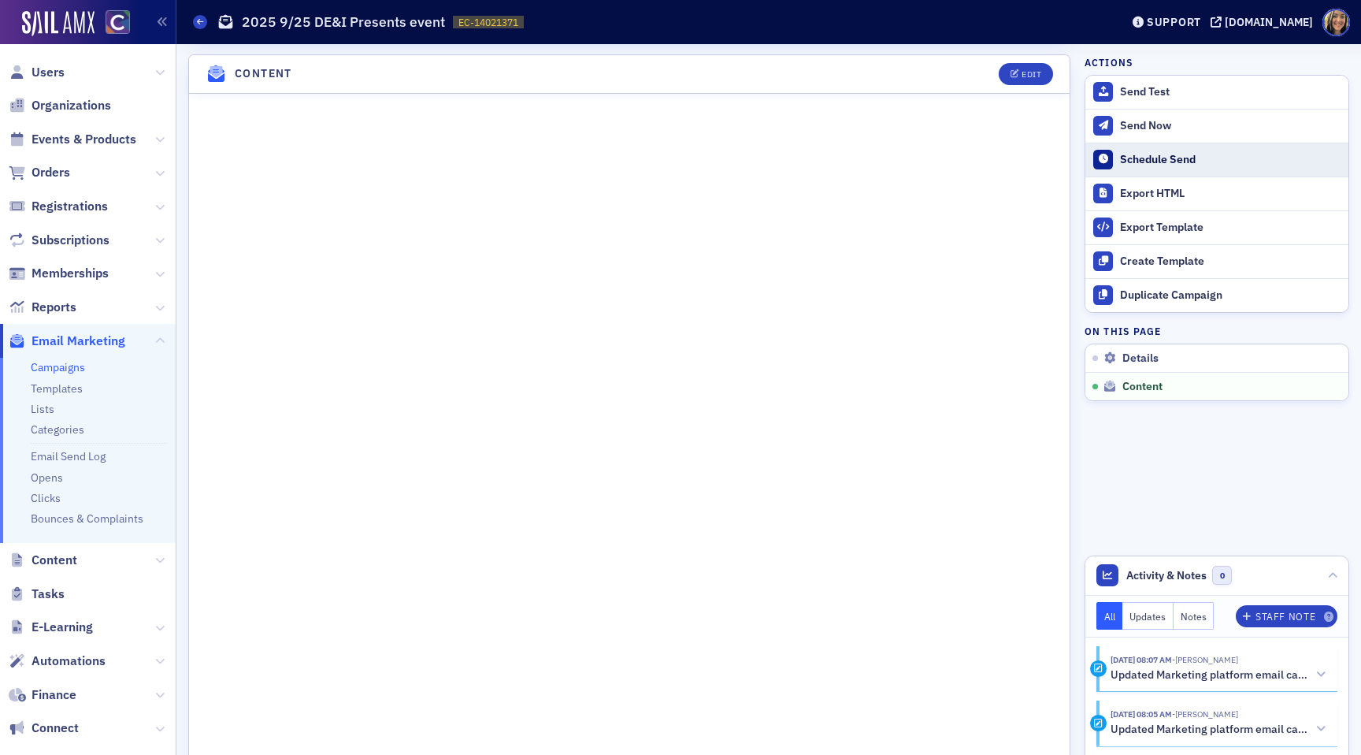
click at [1134, 161] on div "Schedule Send" at bounding box center [1230, 160] width 221 height 14
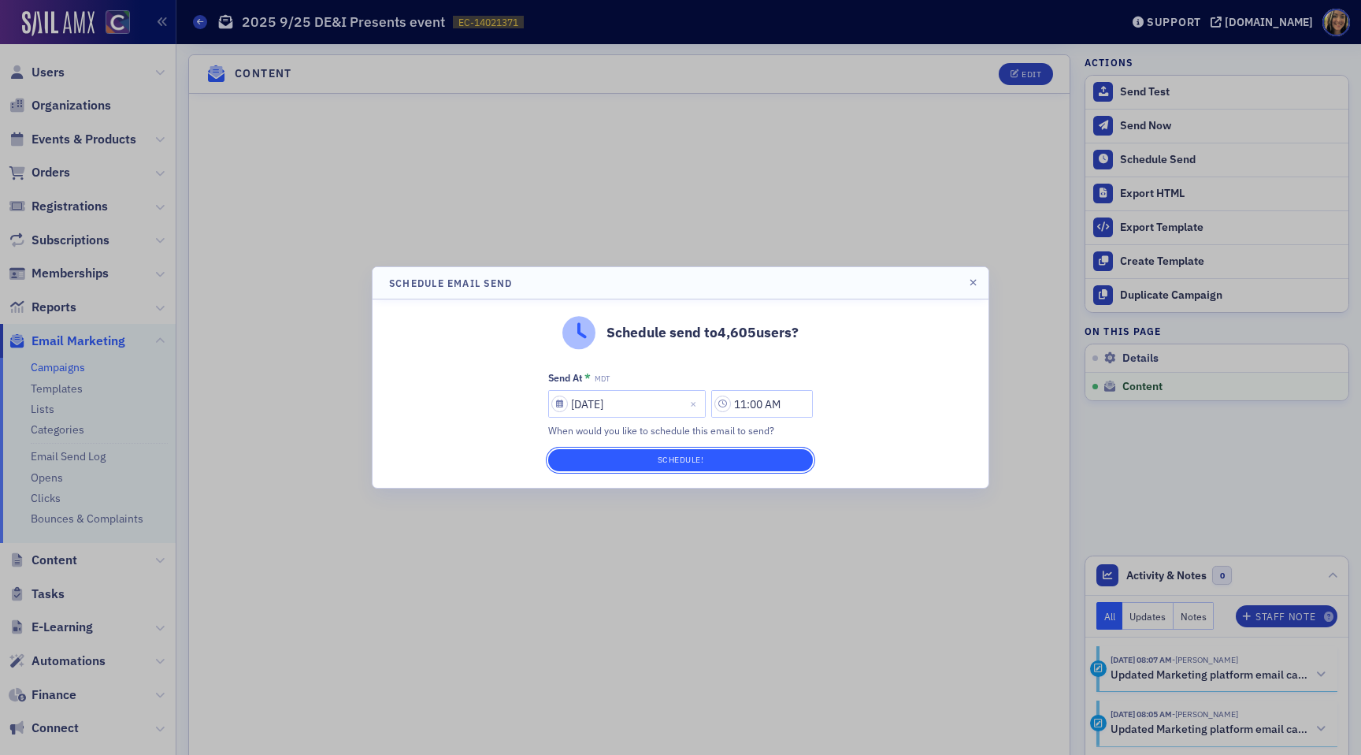
click at [735, 458] on button "Schedule!" at bounding box center [680, 460] width 265 height 22
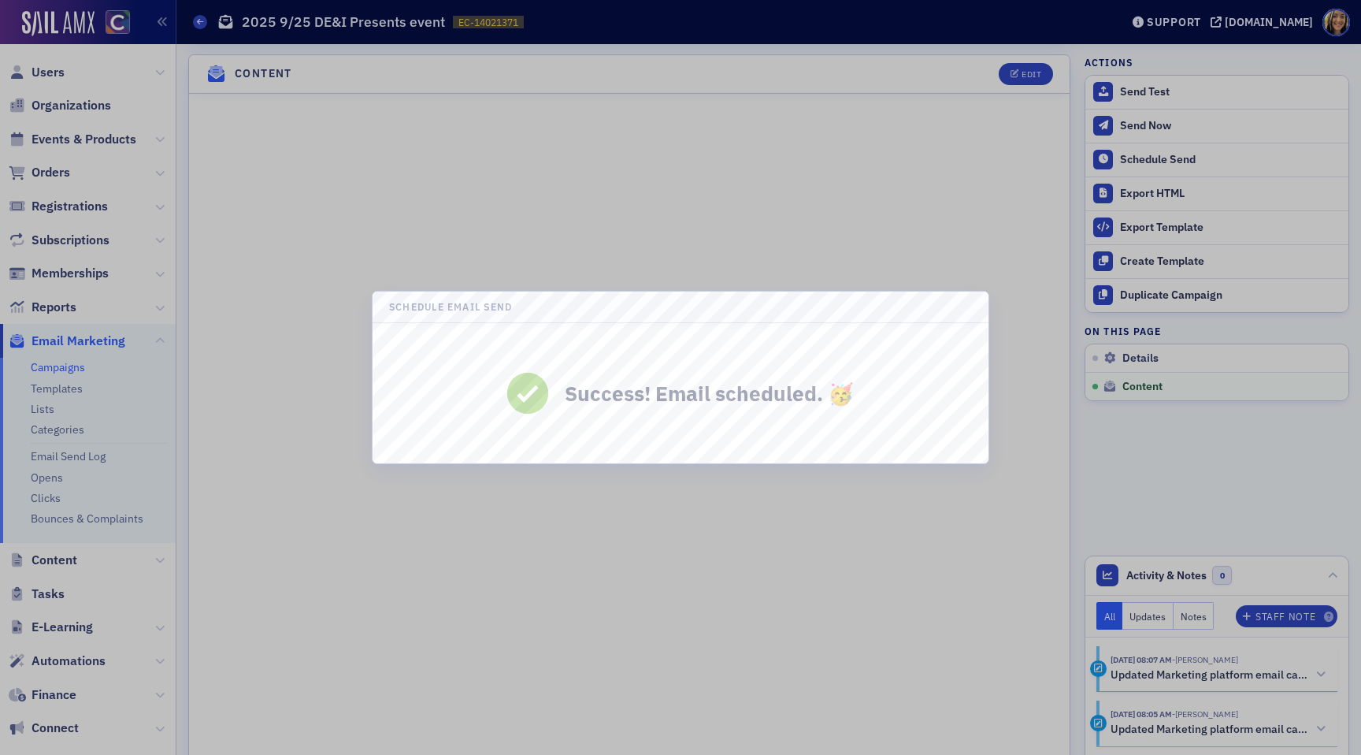
click at [1012, 235] on div at bounding box center [680, 377] width 1361 height 755
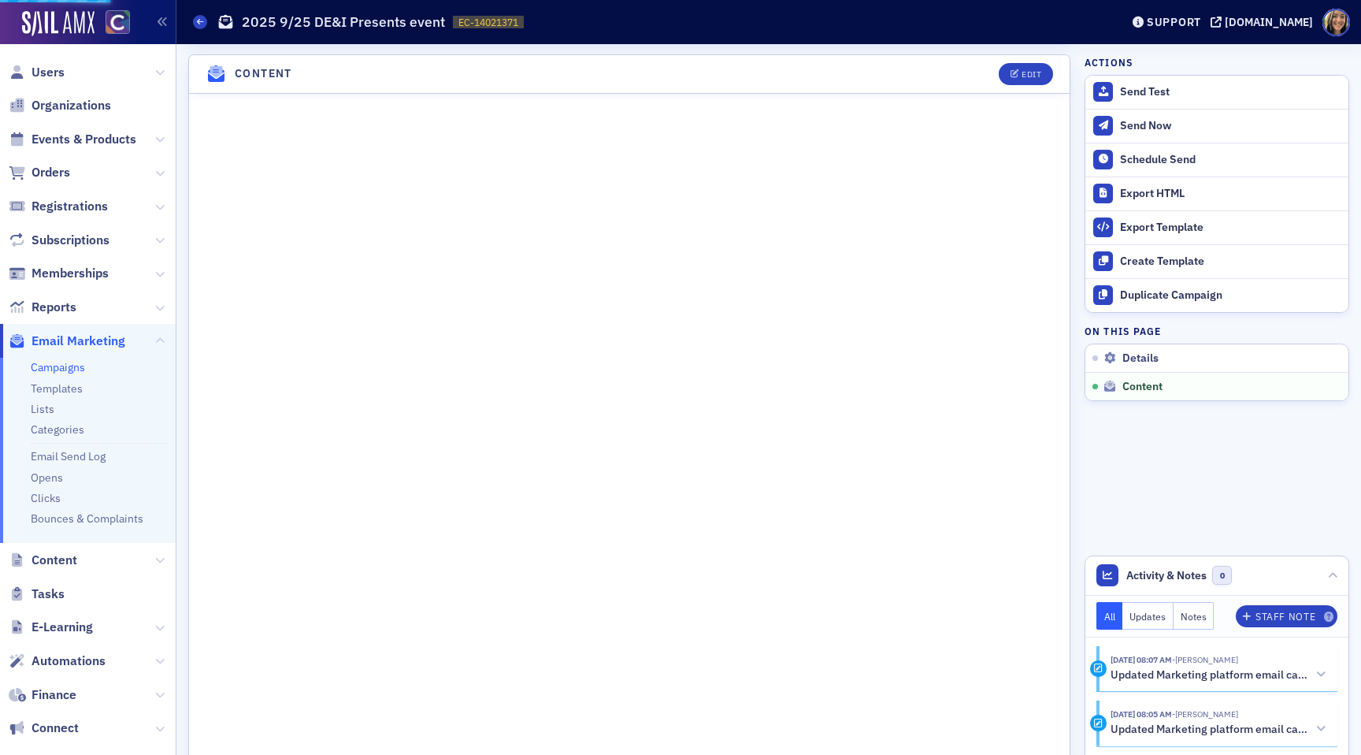
scroll to position [690, 0]
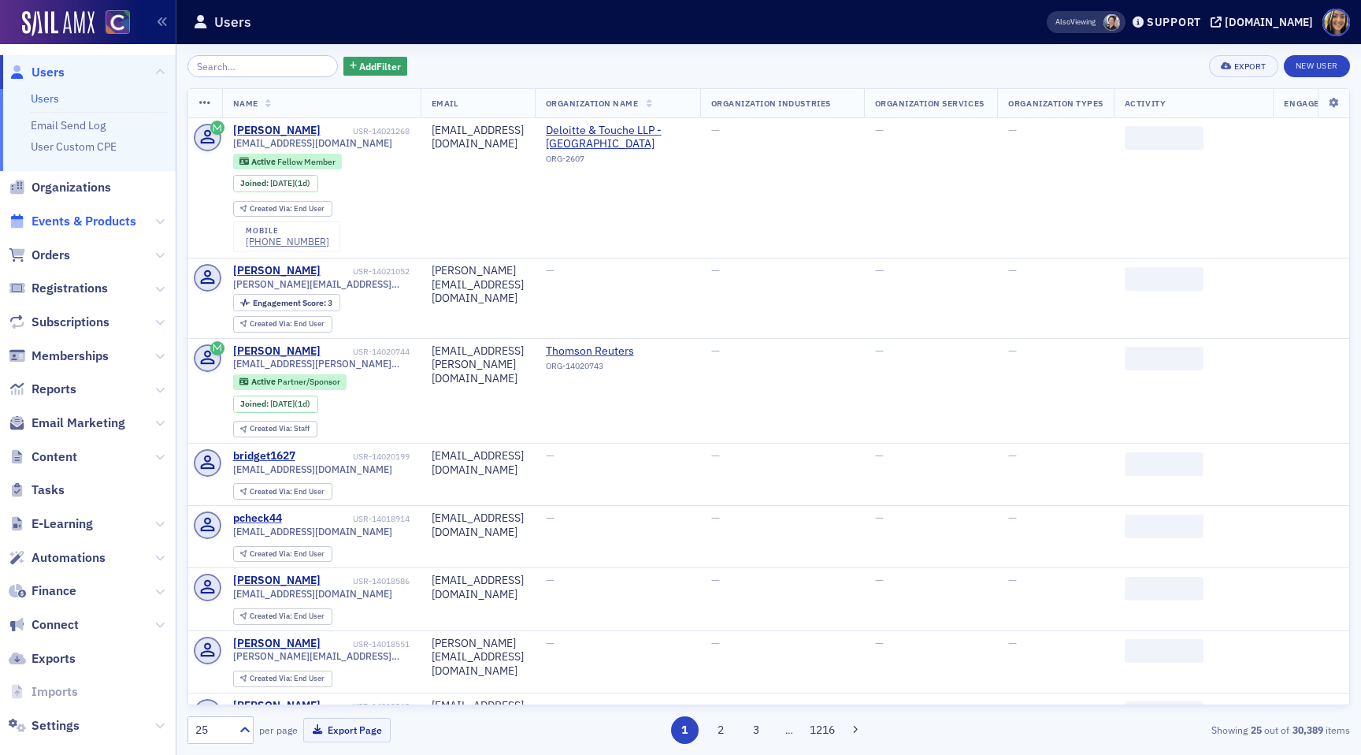
click at [93, 220] on span "Events & Products" at bounding box center [84, 221] width 105 height 17
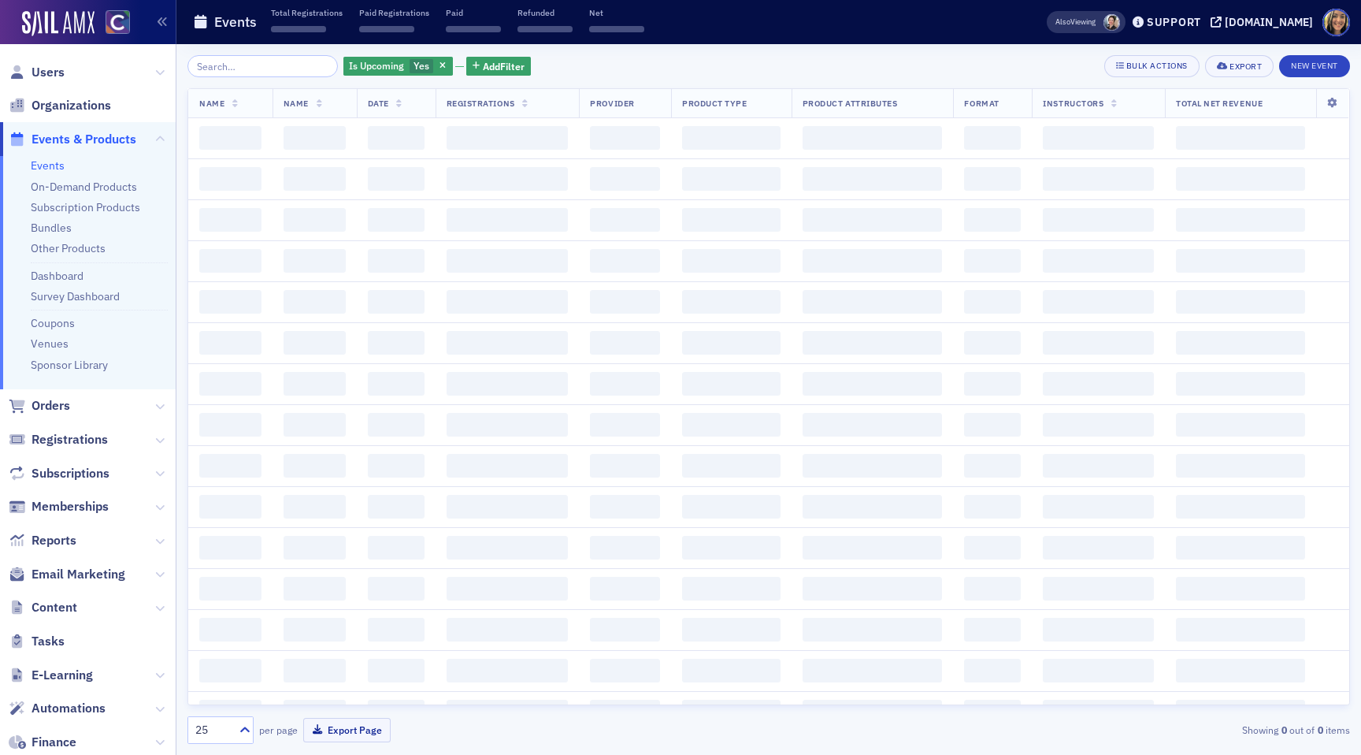
click at [276, 69] on input "search" at bounding box center [262, 66] width 150 height 22
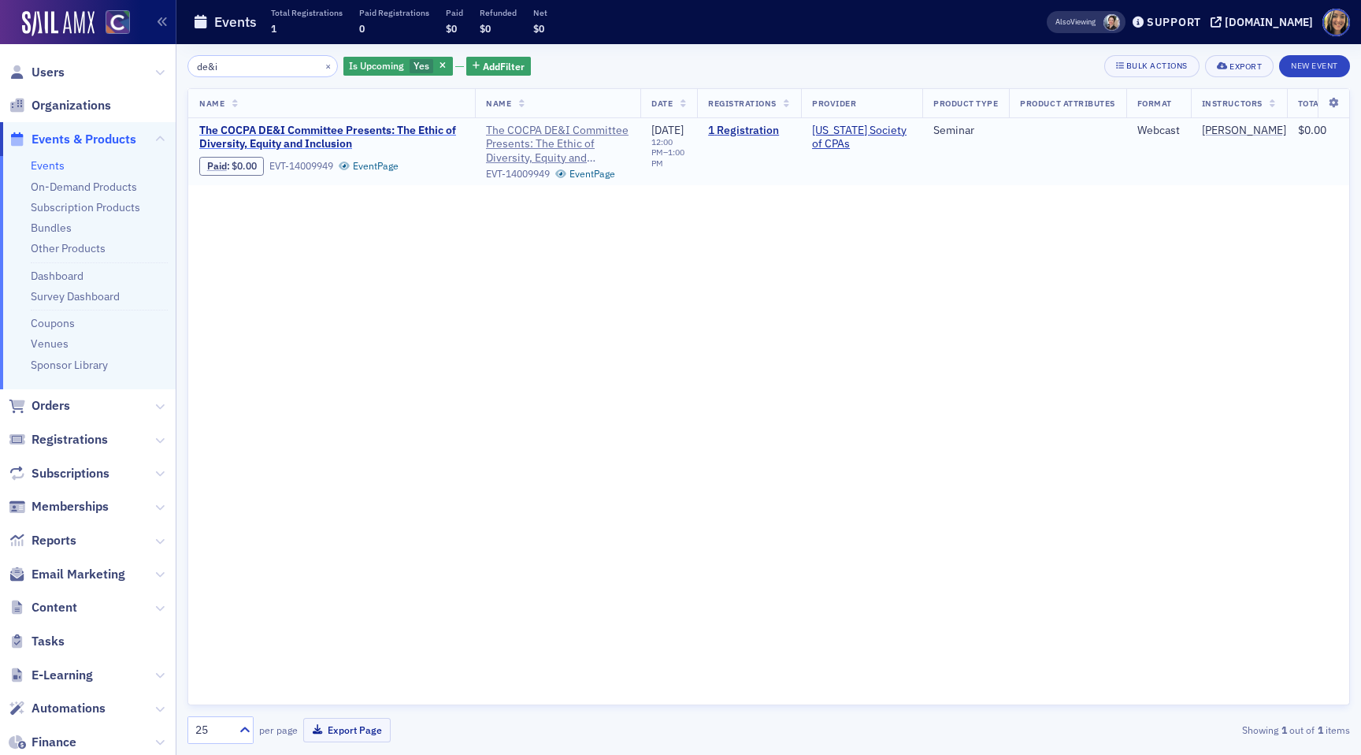
type input "de&i"
click at [284, 134] on span "The COCPA DE&I Committee Presents: The Ethic of Diversity, Equity and Inclusion" at bounding box center [331, 138] width 265 height 28
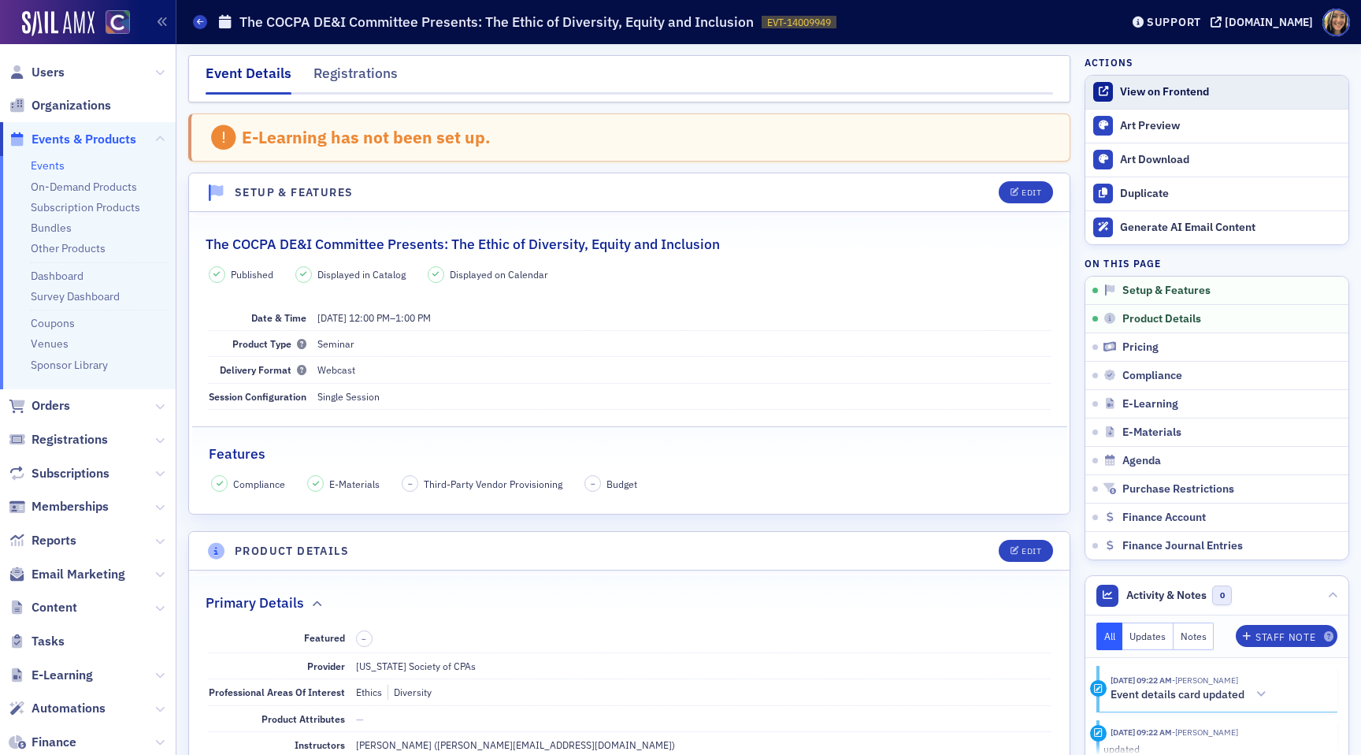
click at [1140, 86] on div "View on Frontend" at bounding box center [1230, 92] width 221 height 14
